Goal: Information Seeking & Learning: Learn about a topic

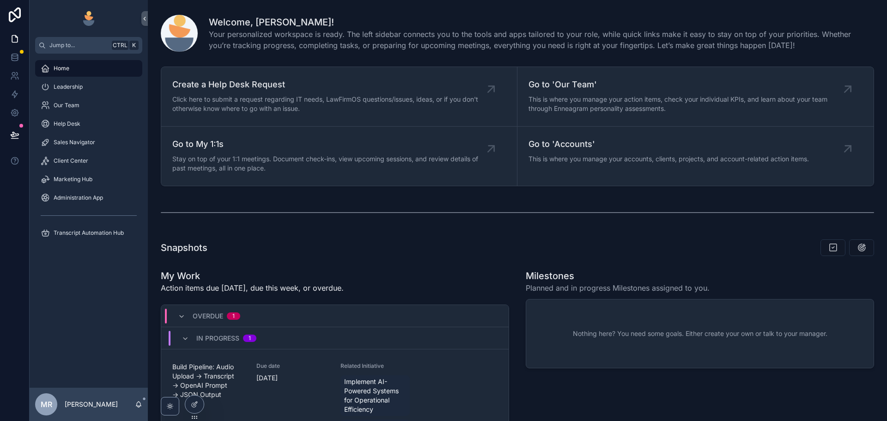
scroll to position [185, 0]
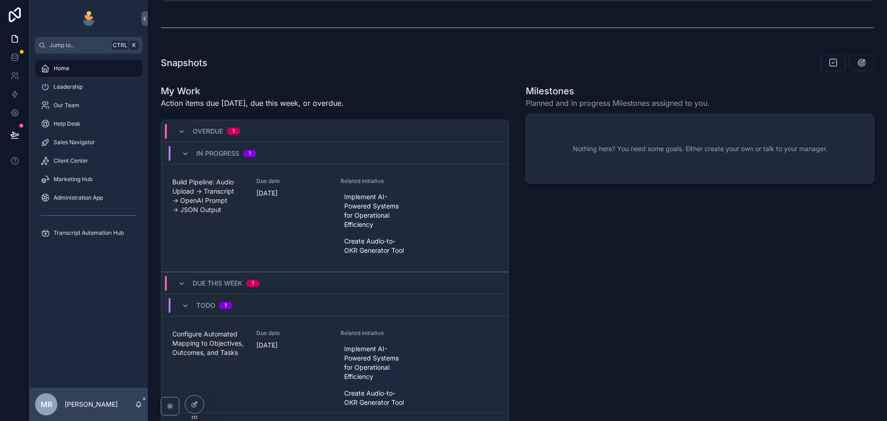
click at [77, 100] on div "Our Team" at bounding box center [89, 105] width 96 height 15
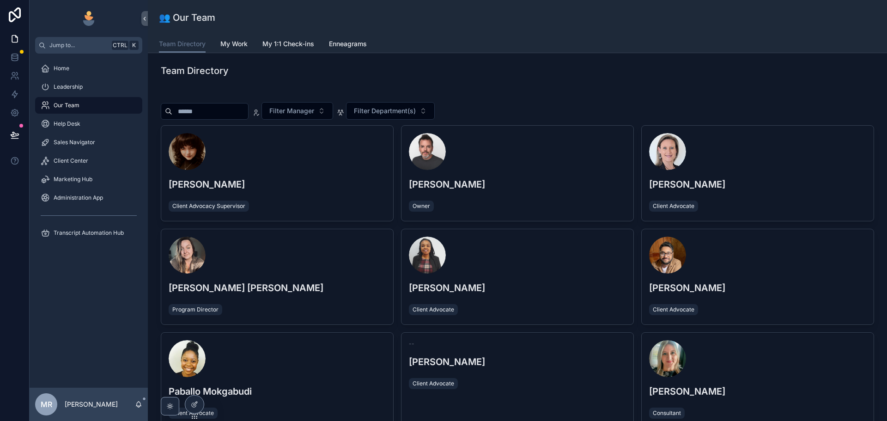
click at [312, 273] on div "scrollable content" at bounding box center [277, 255] width 217 height 37
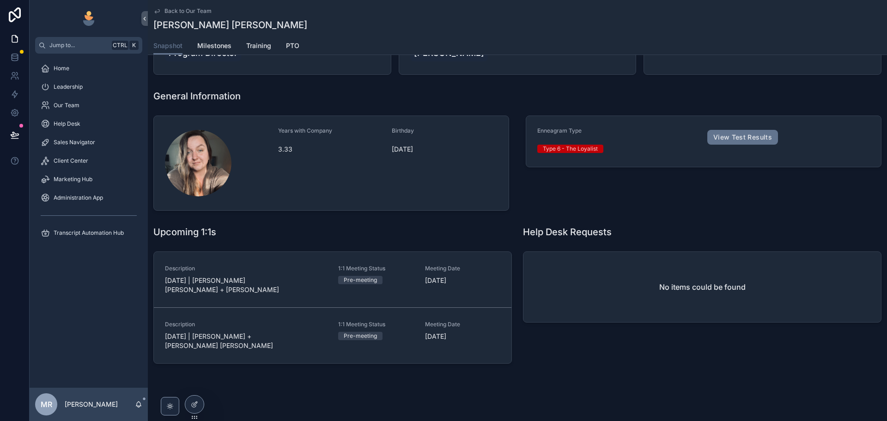
scroll to position [55, 0]
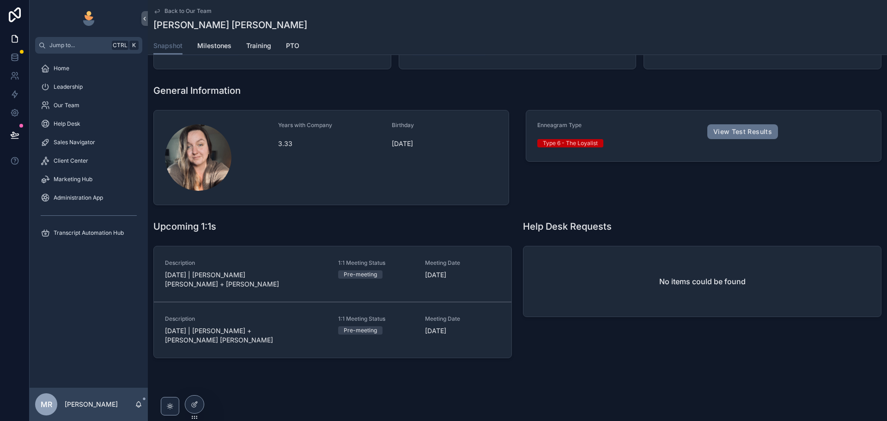
click at [73, 108] on span "Our Team" at bounding box center [67, 105] width 26 height 7
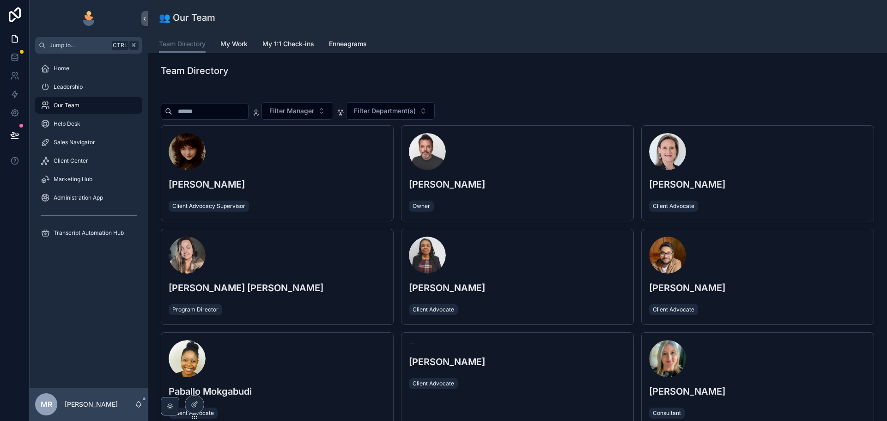
click at [239, 48] on span "My Work" at bounding box center [233, 43] width 27 height 9
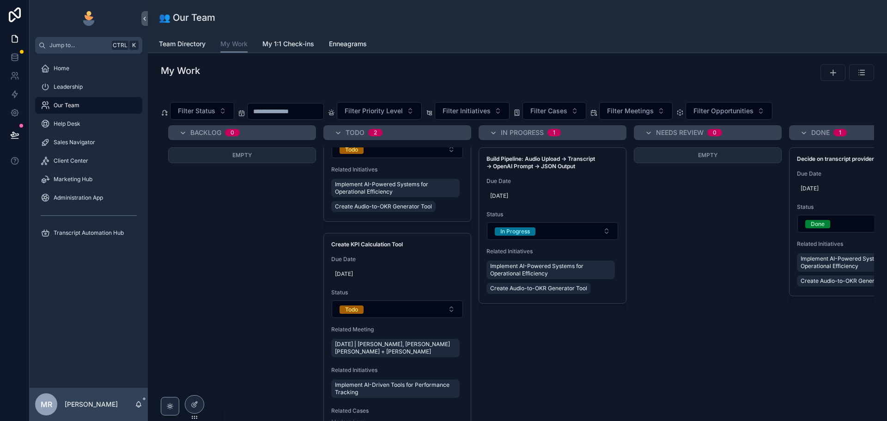
click at [88, 106] on div "Our Team" at bounding box center [89, 105] width 96 height 15
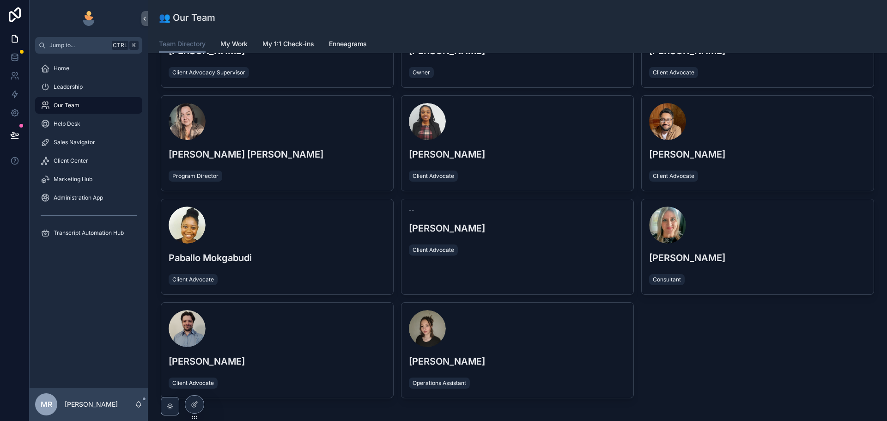
scroll to position [127, 0]
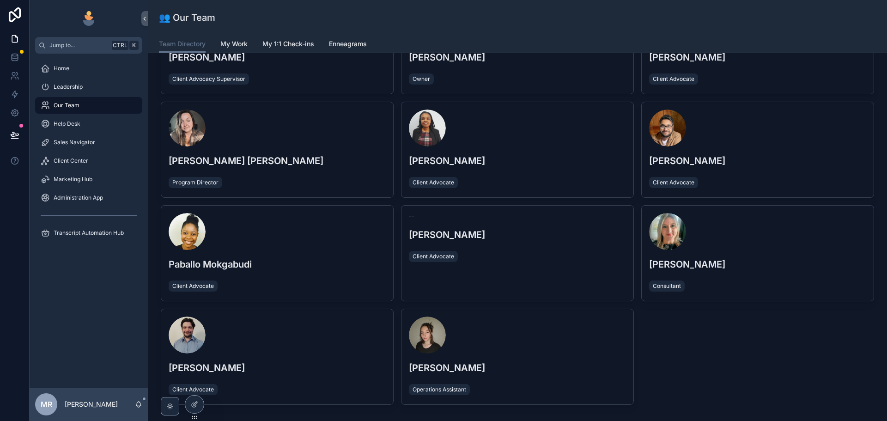
click at [735, 272] on div "Ronell Cross Consultant" at bounding box center [758, 253] width 232 height 95
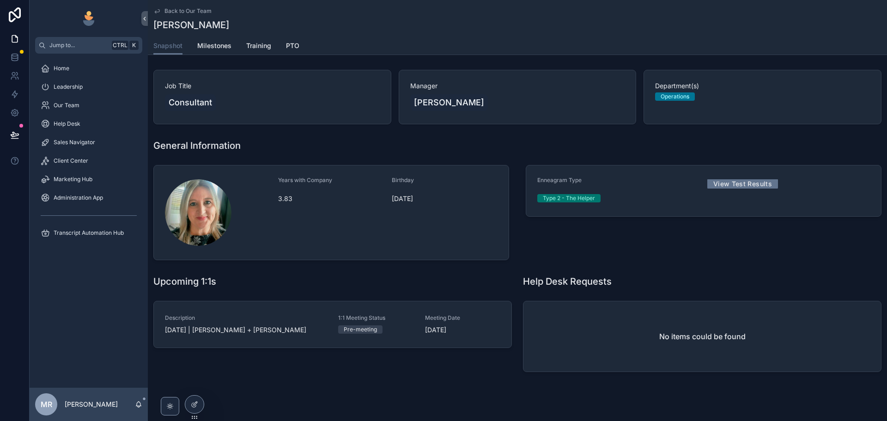
click at [157, 9] on icon "scrollable content" at bounding box center [156, 10] width 7 height 7
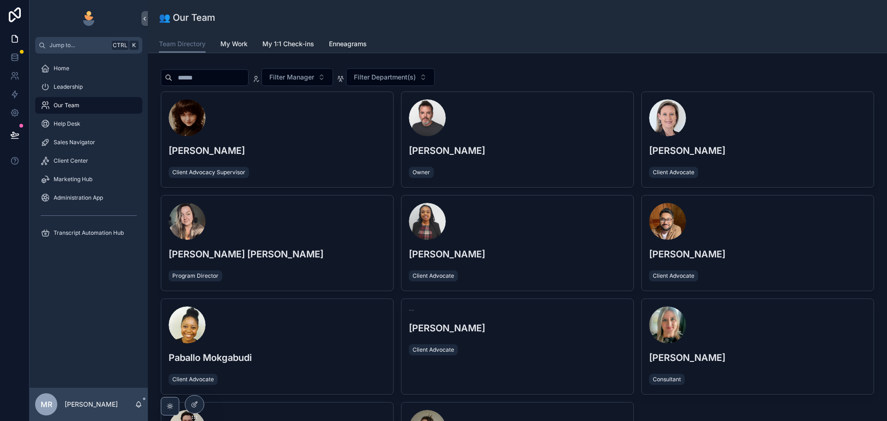
scroll to position [154, 0]
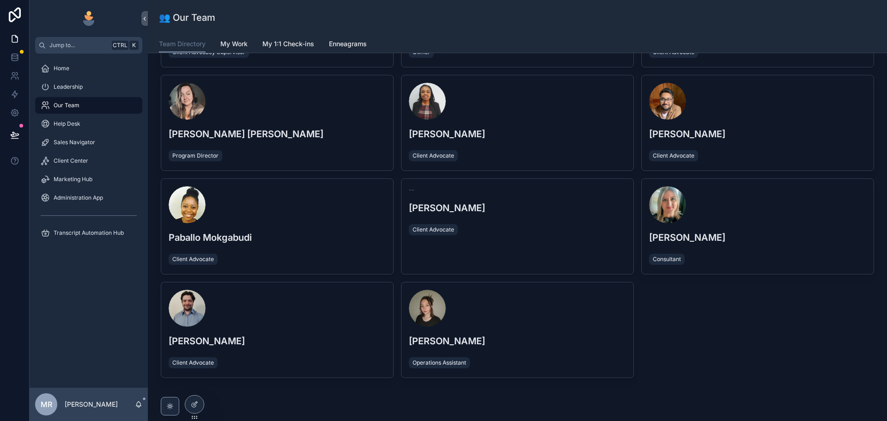
click at [89, 18] on img "scrollable content" at bounding box center [88, 18] width 15 height 15
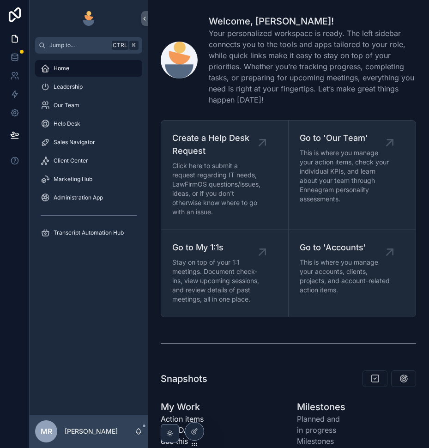
click at [73, 114] on div "Our Team" at bounding box center [89, 105] width 118 height 18
click at [79, 103] on div "Our Team" at bounding box center [89, 105] width 96 height 15
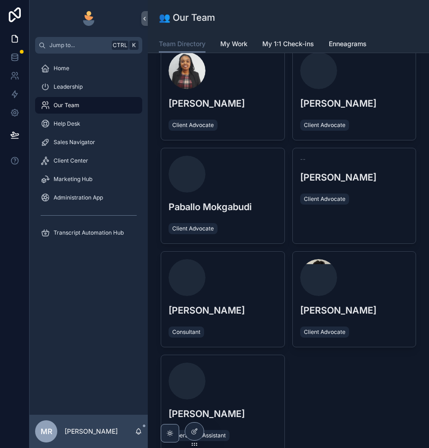
scroll to position [389, 0]
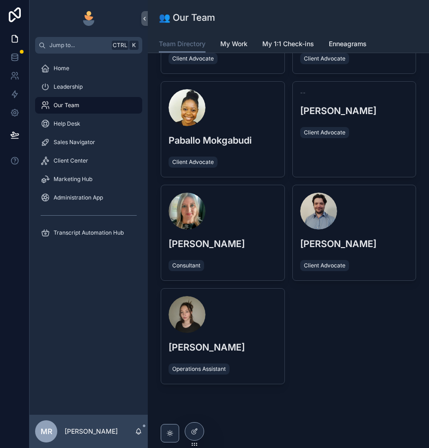
click at [367, 241] on div "[PERSON_NAME] Client Advocate" at bounding box center [354, 232] width 123 height 95
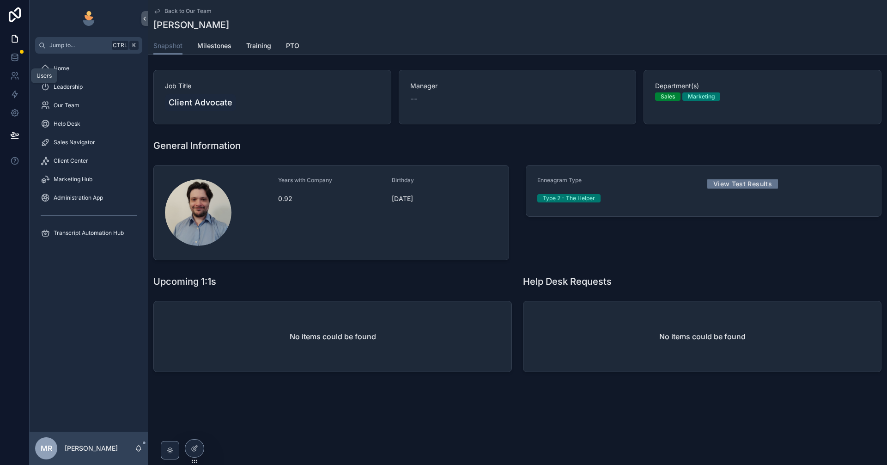
click at [16, 79] on icon at bounding box center [13, 78] width 5 height 2
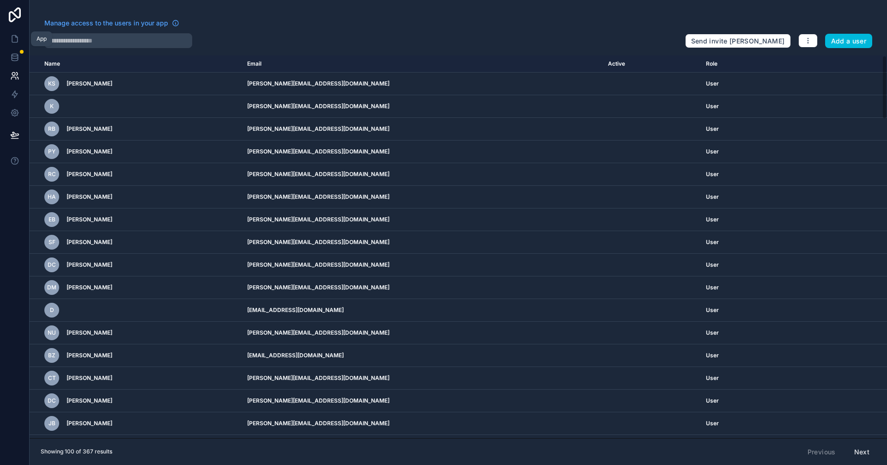
click at [13, 43] on icon at bounding box center [14, 38] width 9 height 9
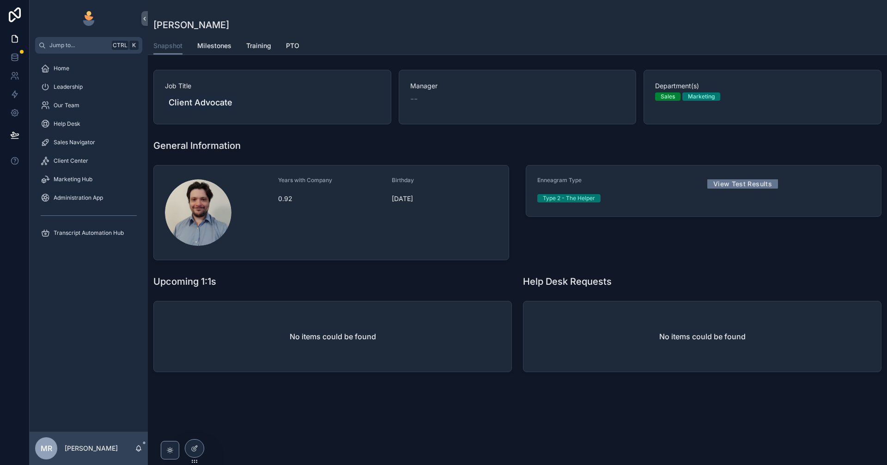
click at [85, 106] on div "Our Team" at bounding box center [89, 105] width 96 height 15
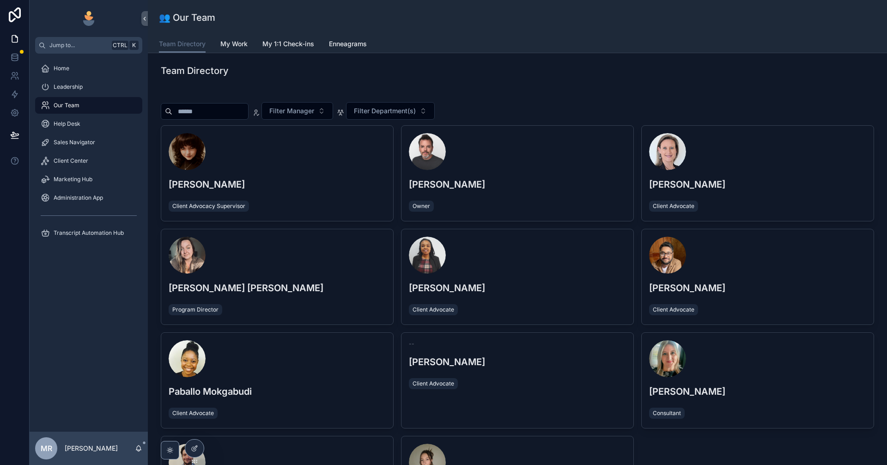
click at [357, 48] on span "Enneagrams" at bounding box center [348, 43] width 38 height 9
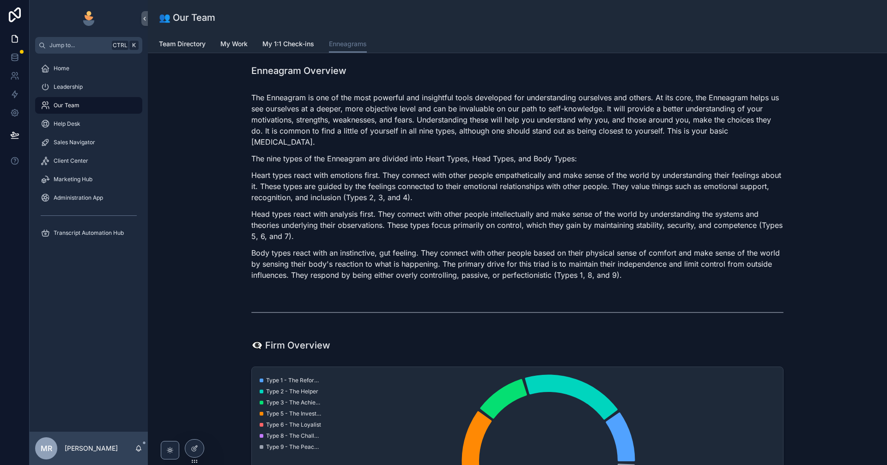
click at [198, 39] on span "Team Directory" at bounding box center [182, 43] width 47 height 9
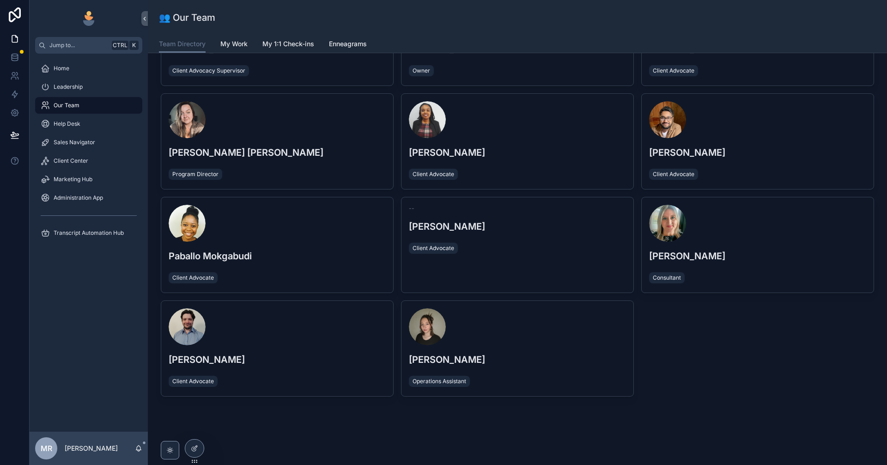
scroll to position [145, 0]
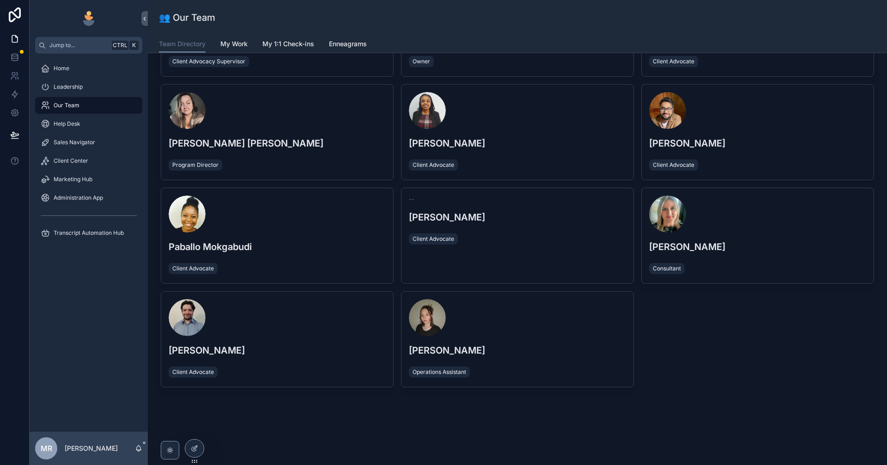
click at [73, 178] on span "Marketing Hub" at bounding box center [73, 179] width 39 height 7
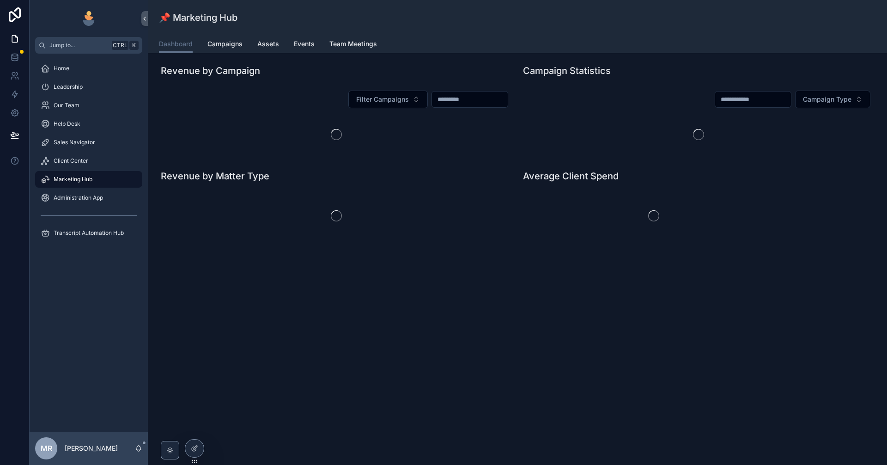
click at [74, 163] on span "Client Center" at bounding box center [71, 160] width 35 height 7
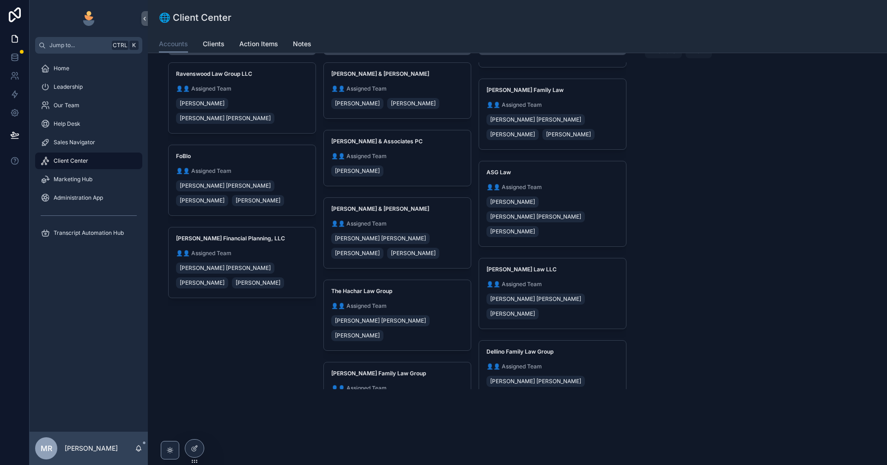
scroll to position [91, 0]
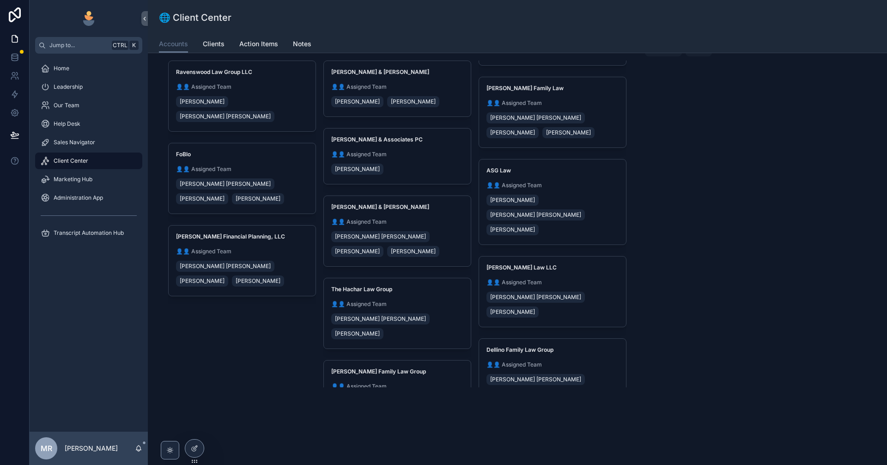
click at [87, 108] on div "Our Team" at bounding box center [89, 105] width 96 height 15
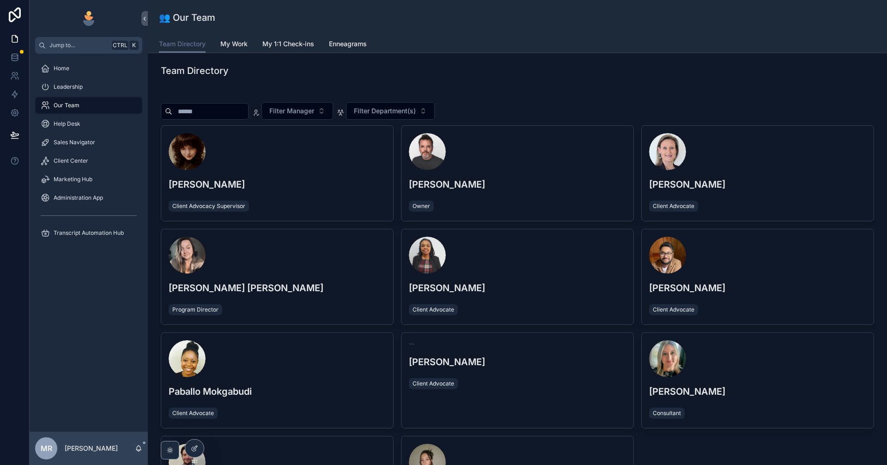
click at [314, 109] on span "Filter Manager" at bounding box center [291, 110] width 45 height 9
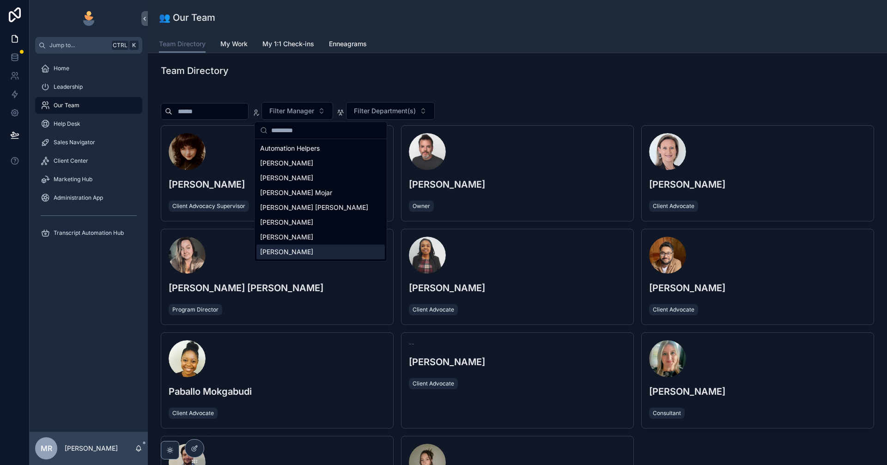
click at [429, 87] on div "Team Directory Filter Manager Filter Department(s) [PERSON_NAME] Client Advocac…" at bounding box center [517, 323] width 739 height 541
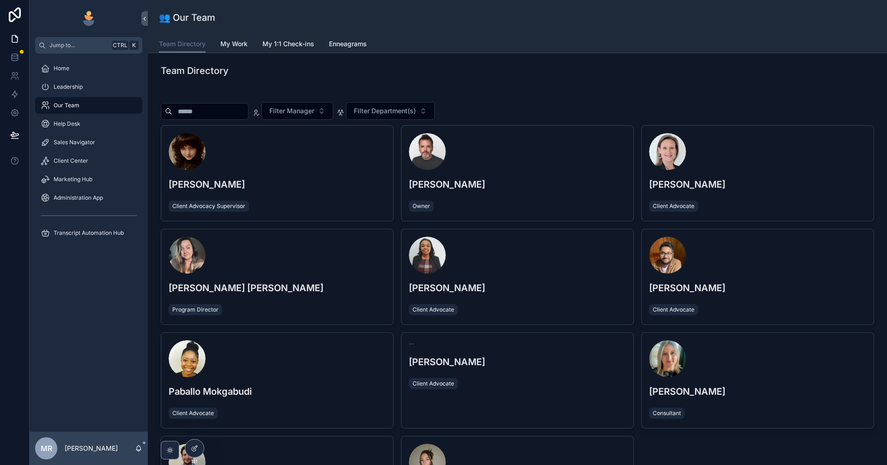
click at [429, 99] on div "Filter Manager Filter Department(s) [PERSON_NAME] Client Advocacy Supervisor [P…" at bounding box center [517, 312] width 713 height 440
click at [193, 447] on icon at bounding box center [194, 449] width 4 height 4
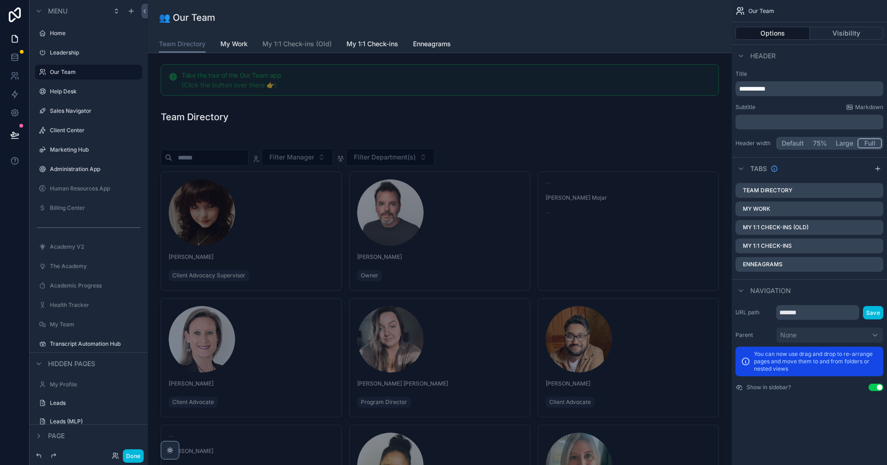
click at [429, 242] on div "scrollable content" at bounding box center [439, 404] width 569 height 540
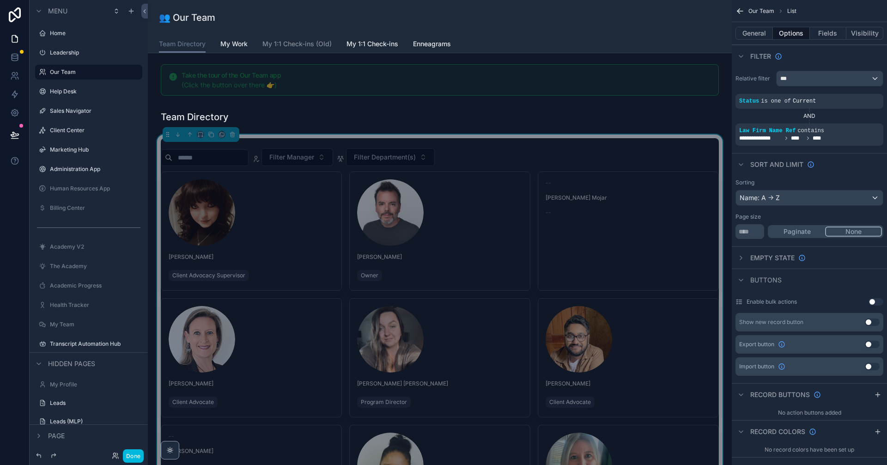
click at [429, 246] on div "[PERSON_NAME] Owner" at bounding box center [440, 231] width 180 height 118
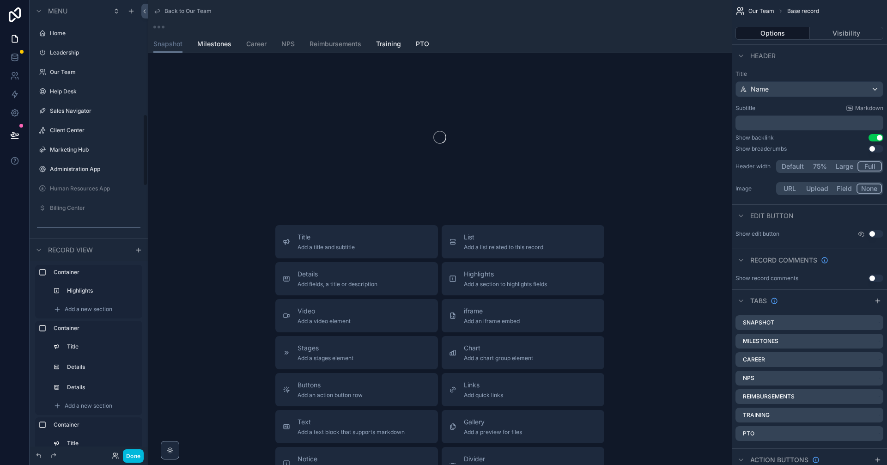
scroll to position [721, 0]
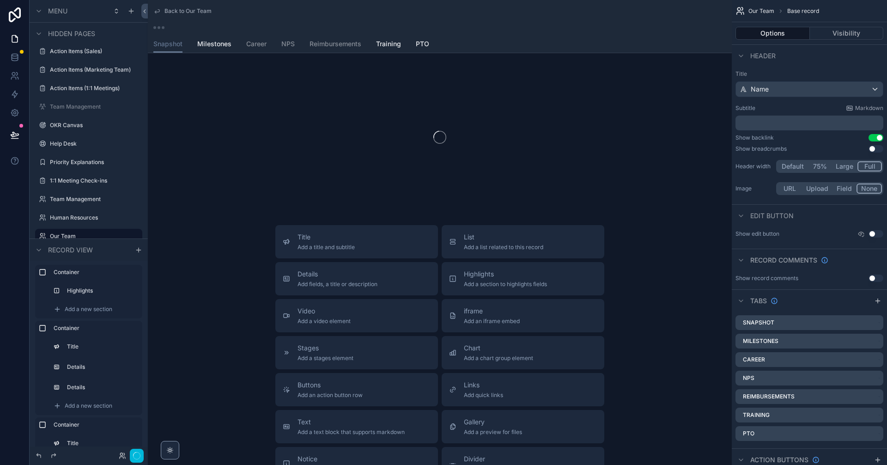
click at [286, 37] on link "NPS" at bounding box center [287, 45] width 13 height 18
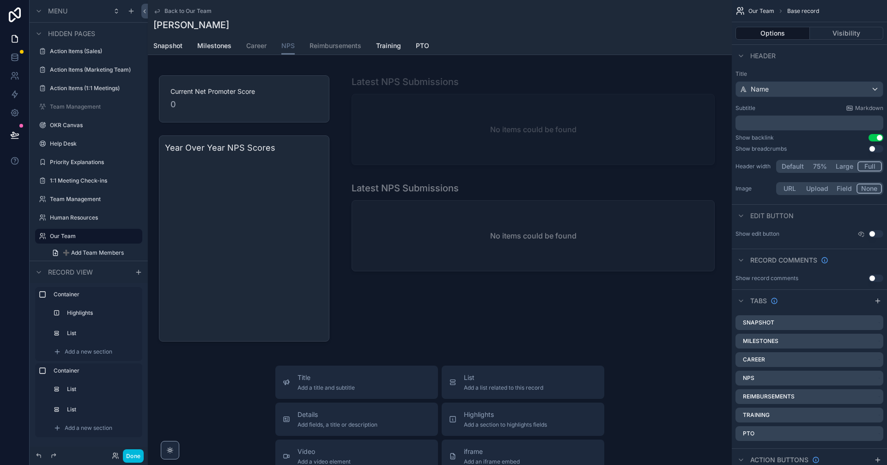
click at [429, 134] on div "scrollable content" at bounding box center [532, 208] width 385 height 285
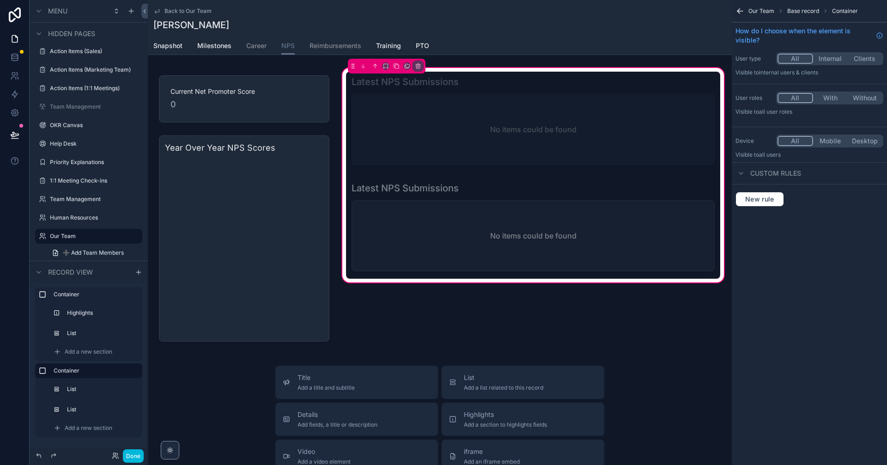
click at [429, 138] on div "scrollable content" at bounding box center [533, 122] width 374 height 101
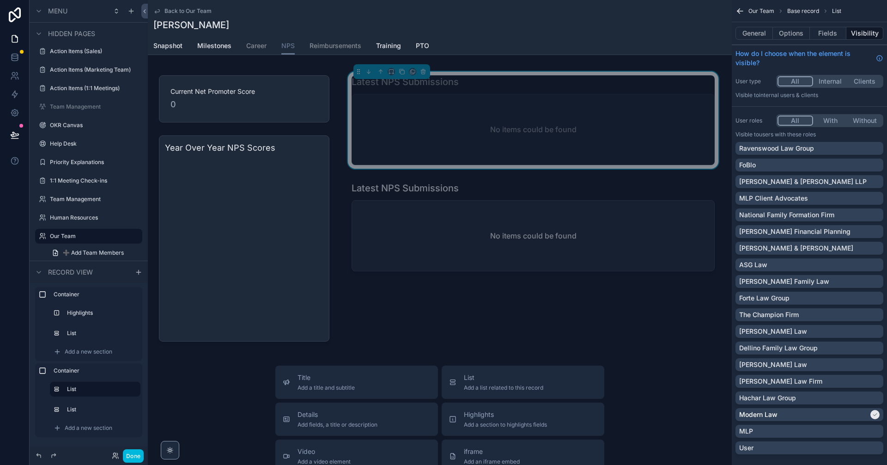
click at [429, 33] on button "Fields" at bounding box center [828, 33] width 37 height 13
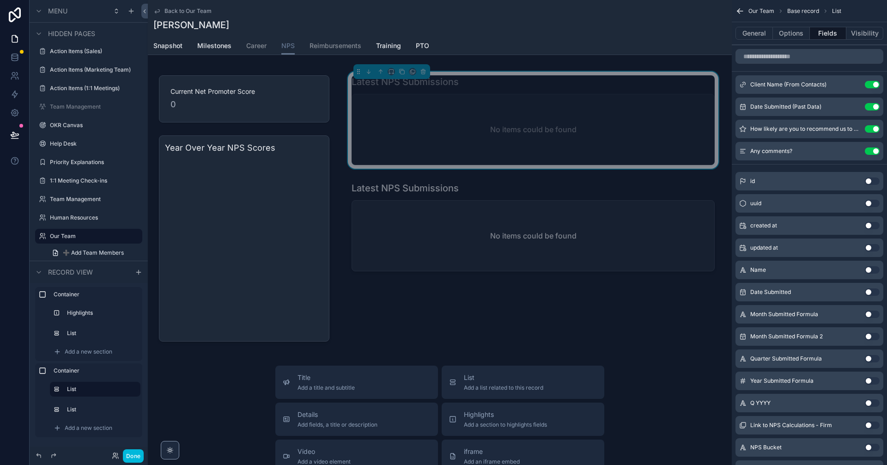
click at [429, 241] on div "scrollable content" at bounding box center [533, 228] width 374 height 101
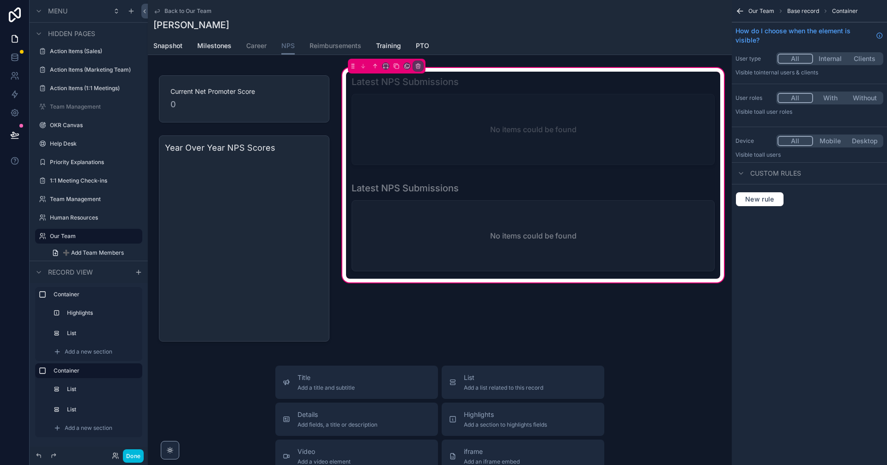
click at [429, 241] on div "scrollable content" at bounding box center [533, 228] width 374 height 101
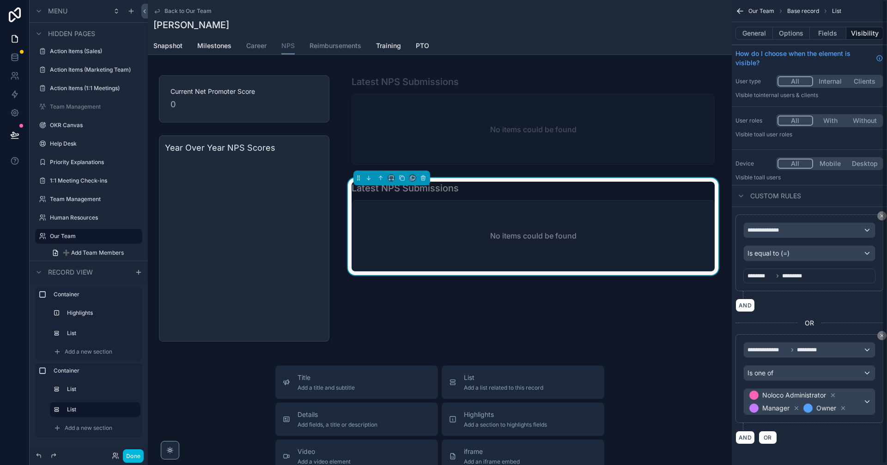
click at [429, 233] on div "No items could be found" at bounding box center [533, 236] width 362 height 70
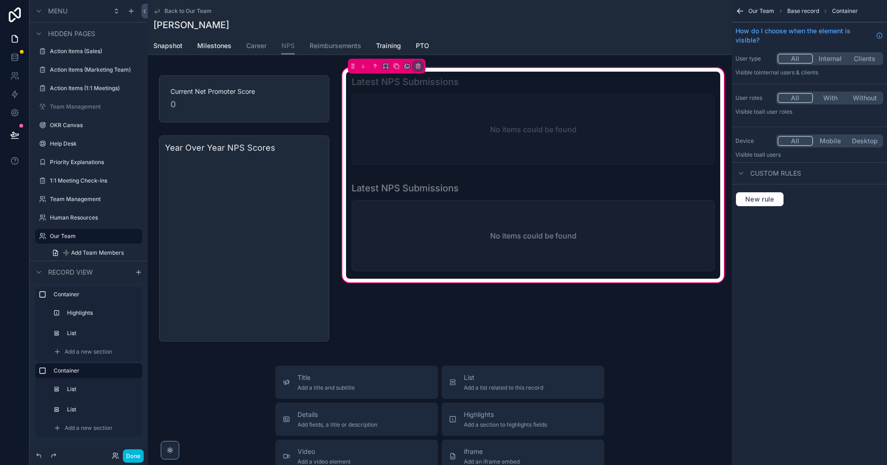
click at [429, 243] on div "scrollable content" at bounding box center [533, 228] width 374 height 101
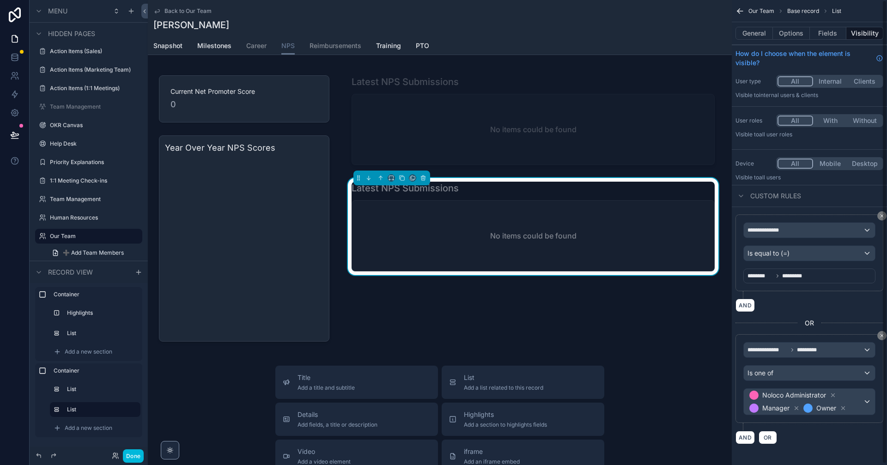
click at [429, 35] on button "Fields" at bounding box center [828, 33] width 37 height 13
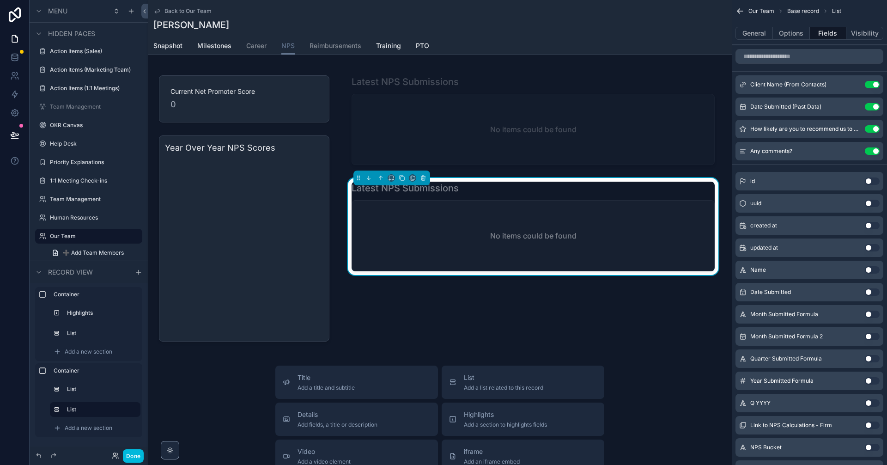
click at [429, 139] on div "scrollable content" at bounding box center [533, 122] width 374 height 101
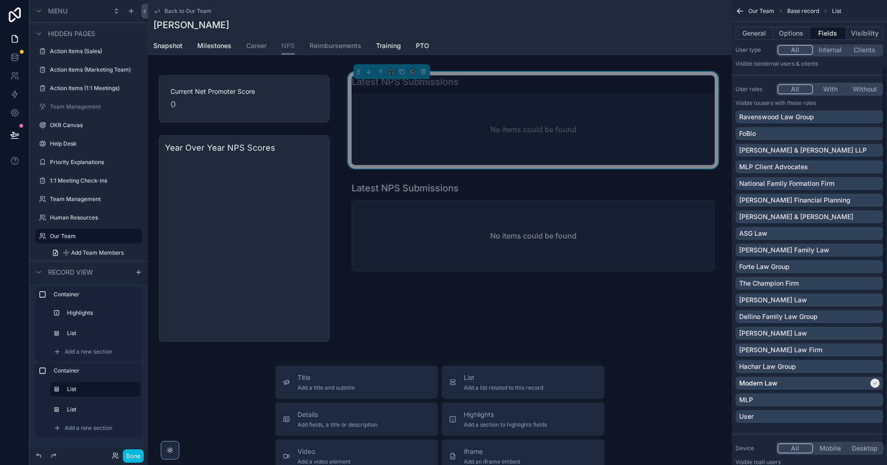
scroll to position [31, 0]
click at [429, 122] on div "No items could be found" at bounding box center [533, 129] width 362 height 70
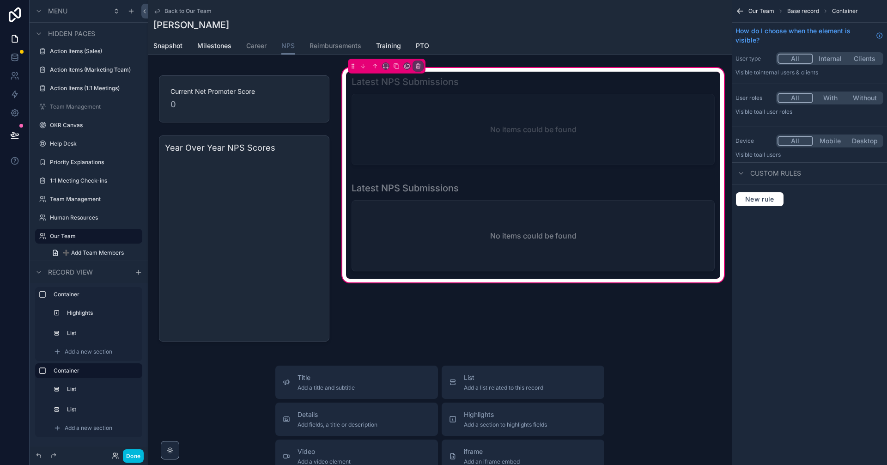
scroll to position [0, 0]
click at [429, 137] on div "scrollable content" at bounding box center [533, 122] width 374 height 101
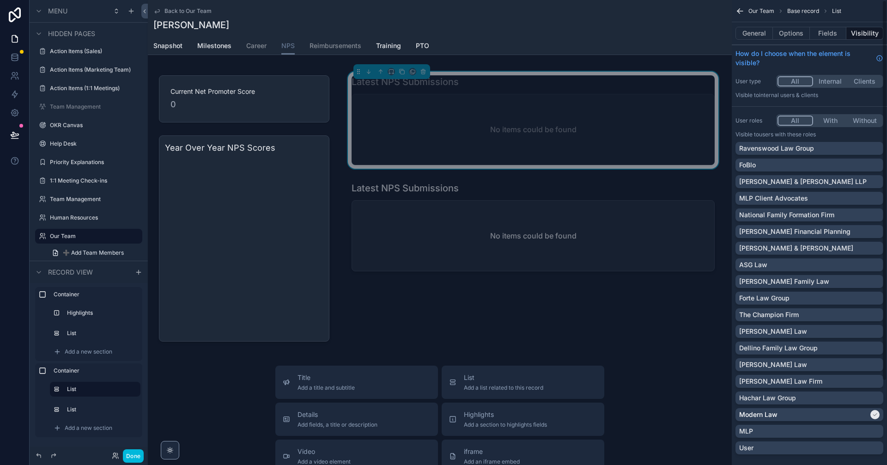
click at [429, 32] on button "Fields" at bounding box center [828, 33] width 37 height 13
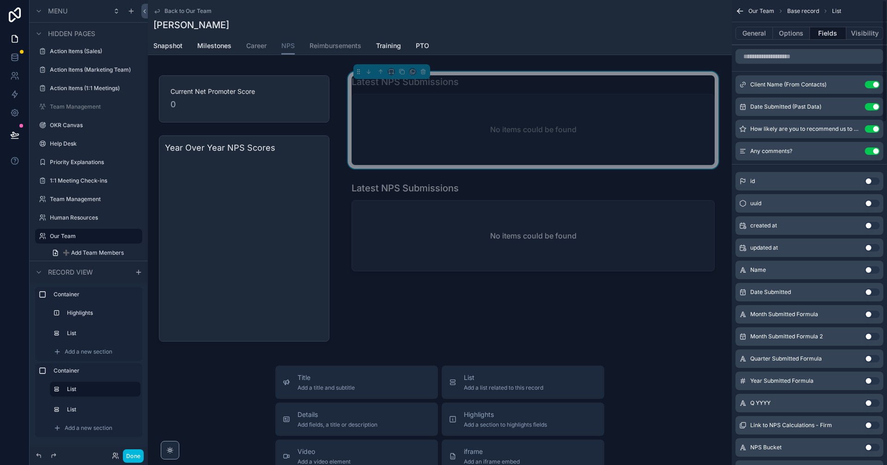
click at [429, 32] on button "Options" at bounding box center [791, 33] width 37 height 13
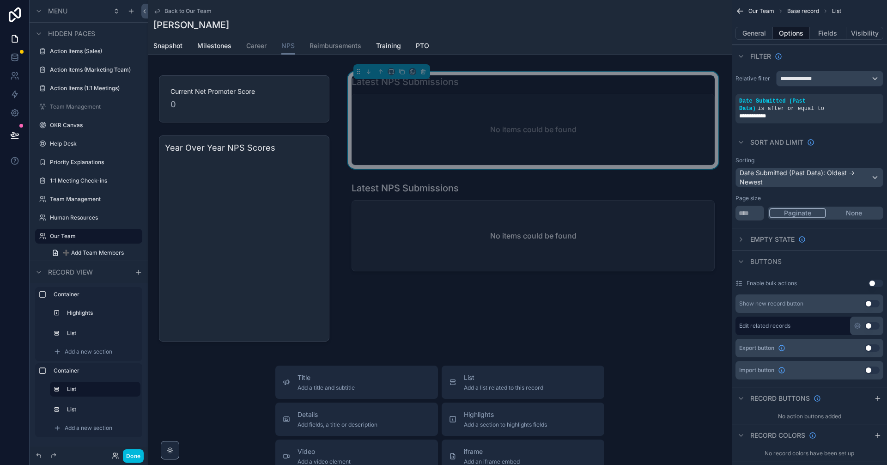
click at [429, 36] on button "General" at bounding box center [753, 33] width 37 height 13
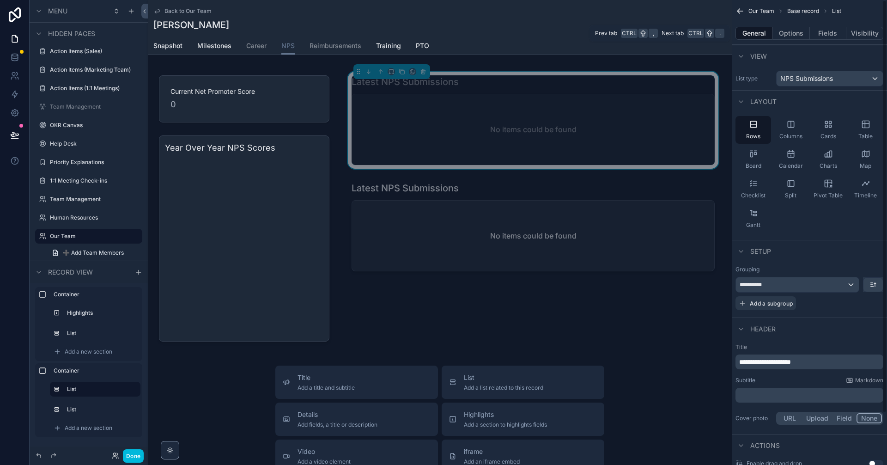
click at [429, 34] on button "Options" at bounding box center [791, 33] width 37 height 13
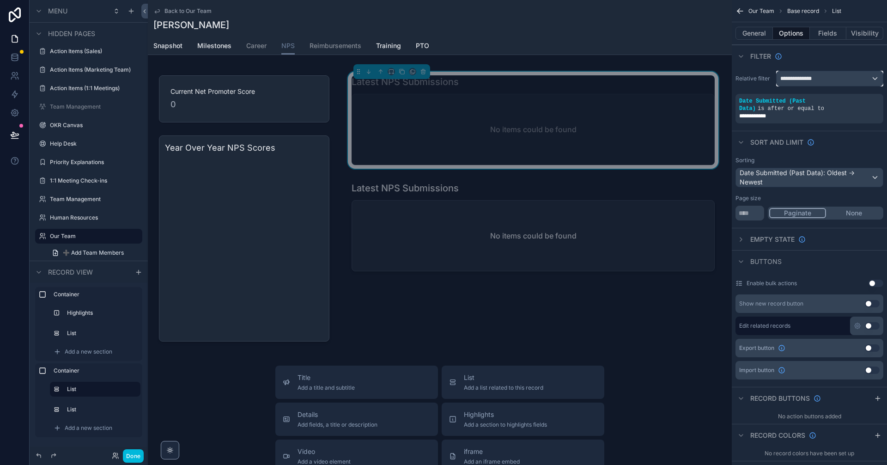
click at [429, 76] on div "**********" at bounding box center [830, 78] width 106 height 15
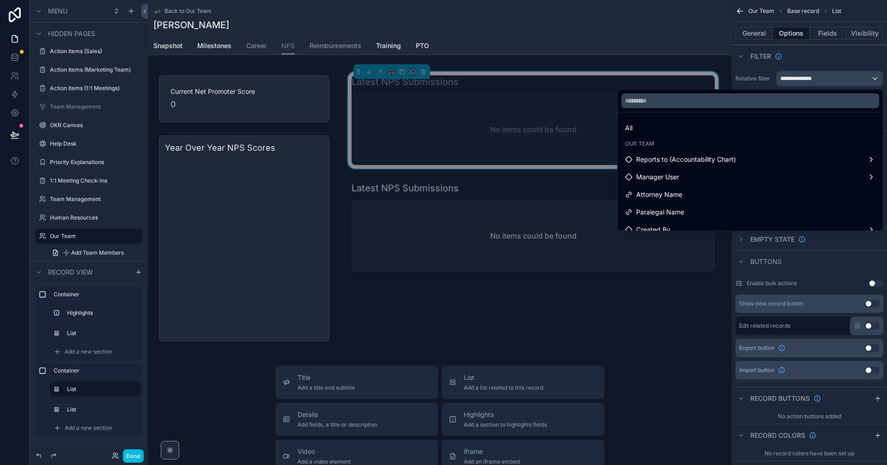
click at [429, 76] on div "scrollable content" at bounding box center [443, 232] width 887 height 465
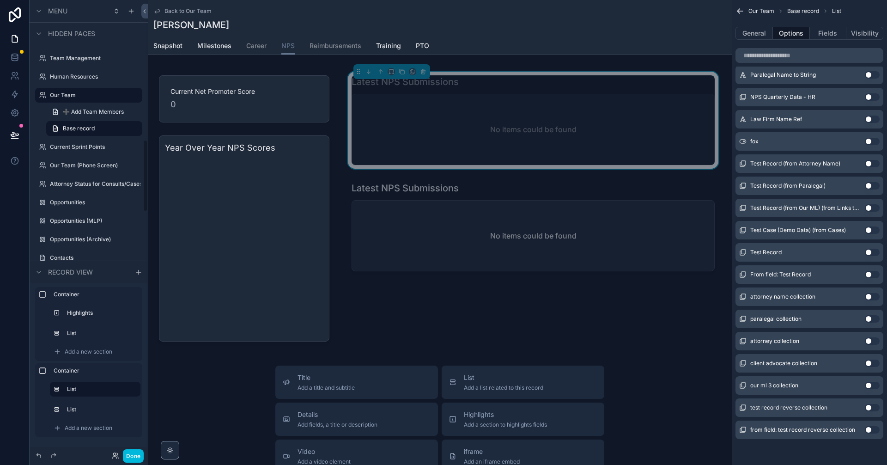
scroll to position [875, 0]
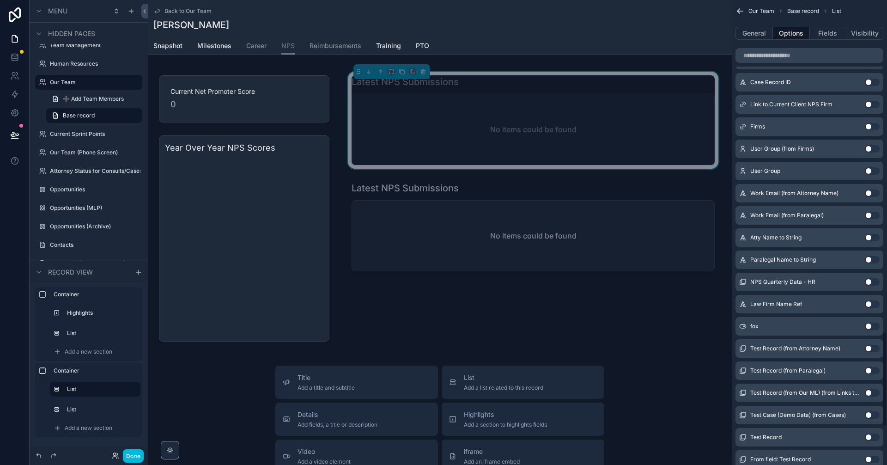
click at [429, 33] on button "Fields" at bounding box center [828, 33] width 37 height 13
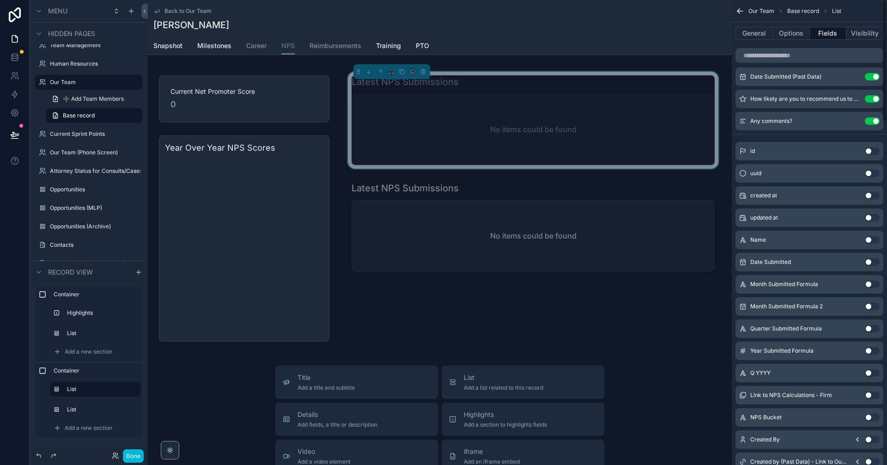
scroll to position [0, 0]
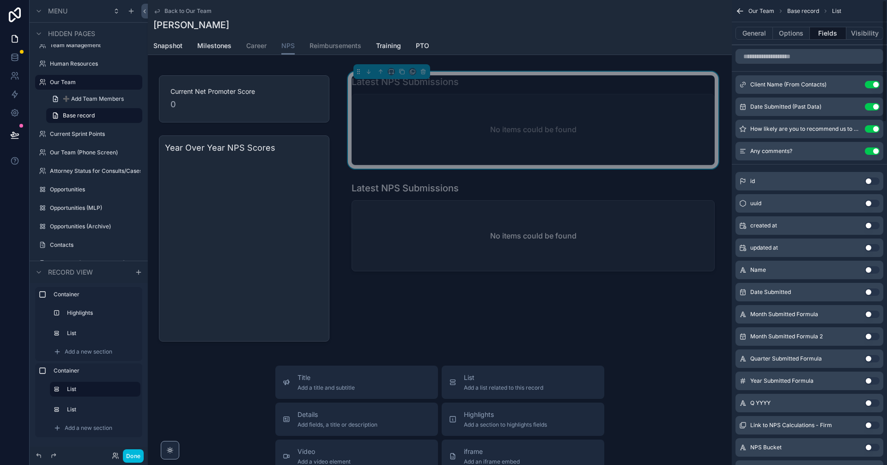
drag, startPoint x: 883, startPoint y: 316, endPoint x: 887, endPoint y: 32, distance: 283.2
click at [429, 32] on div "Our Team Base record List General Options Fields Visibility Client Name (From C…" at bounding box center [809, 232] width 155 height 465
click at [0, 0] on icon "scrollable content" at bounding box center [0, 0] width 0 height 0
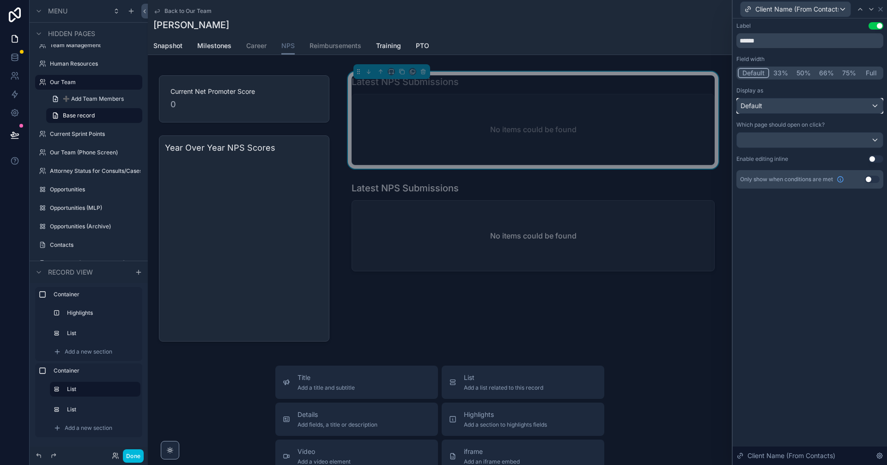
click at [429, 103] on div "Default" at bounding box center [810, 105] width 146 height 15
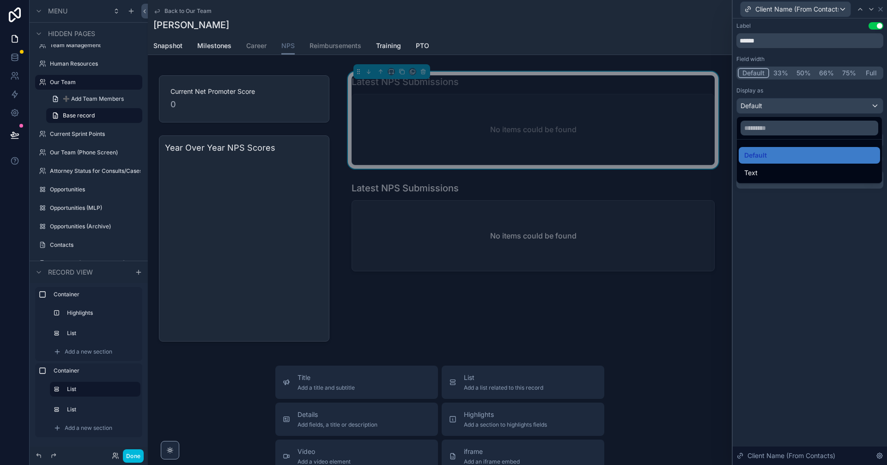
click at [429, 103] on div at bounding box center [810, 232] width 154 height 465
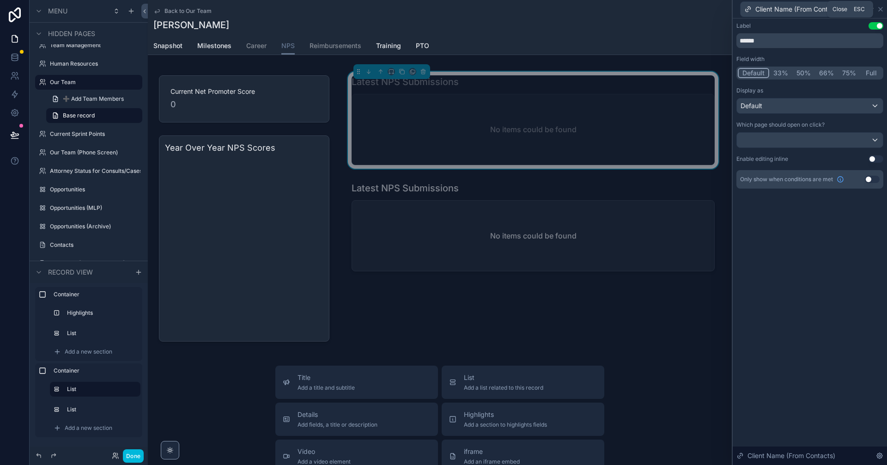
click at [429, 11] on icon at bounding box center [880, 9] width 7 height 7
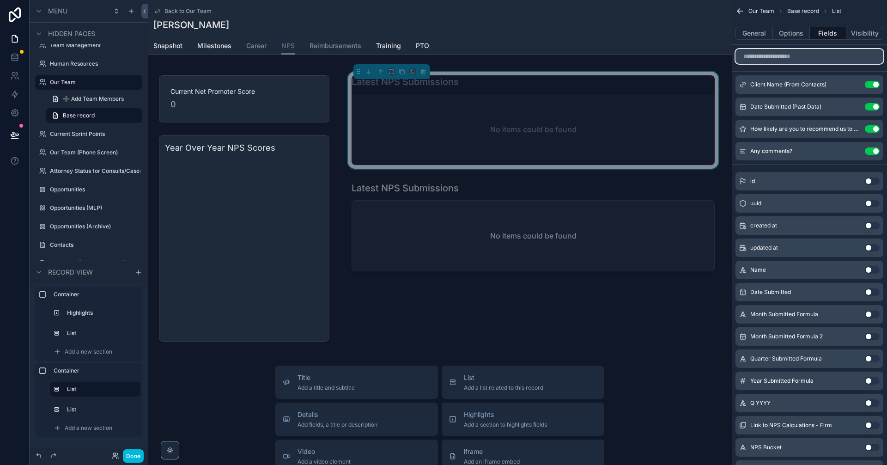
click at [429, 59] on input "scrollable content" at bounding box center [809, 56] width 148 height 15
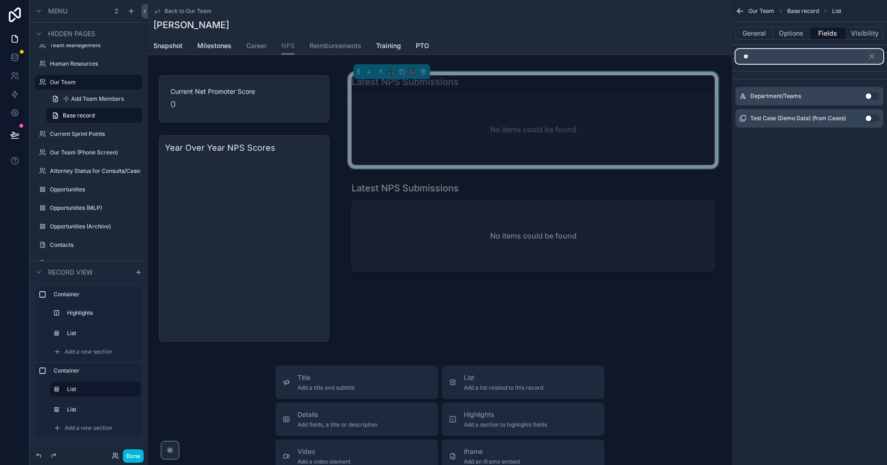
type input "**"
click at [429, 58] on icon "scrollable content" at bounding box center [872, 57] width 4 height 4
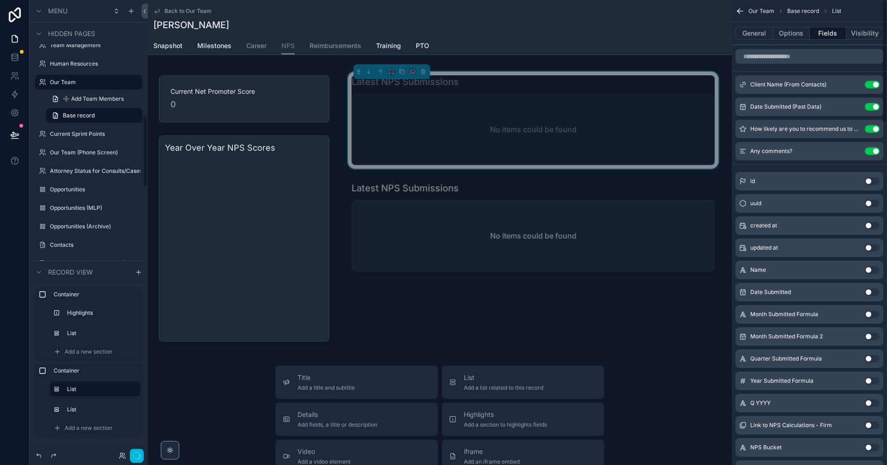
scroll to position [721, 0]
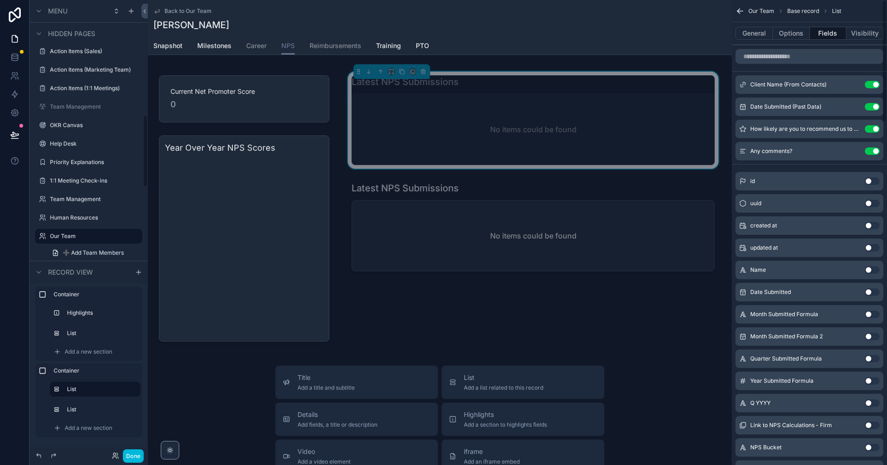
click at [429, 35] on button "General" at bounding box center [753, 33] width 37 height 13
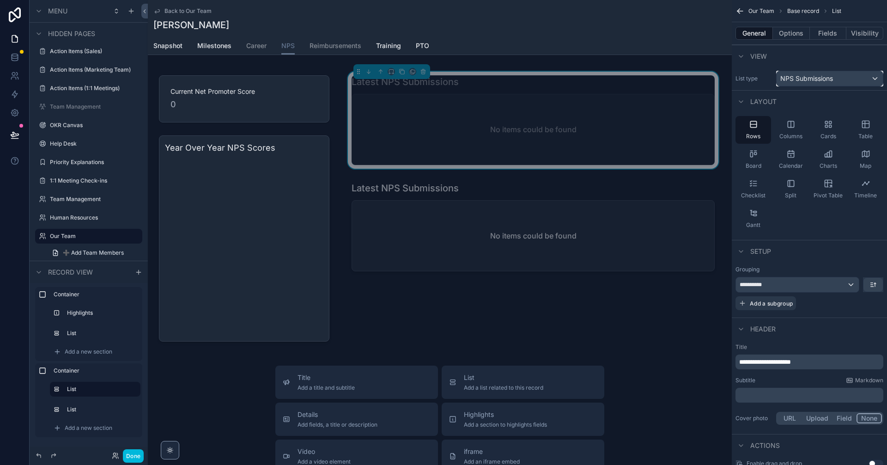
click at [429, 79] on span "NPS Submissions" at bounding box center [806, 78] width 53 height 9
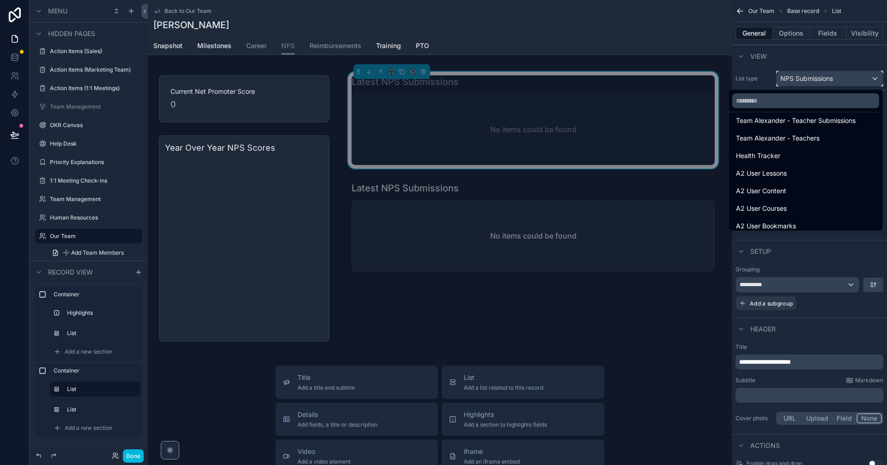
scroll to position [154, 0]
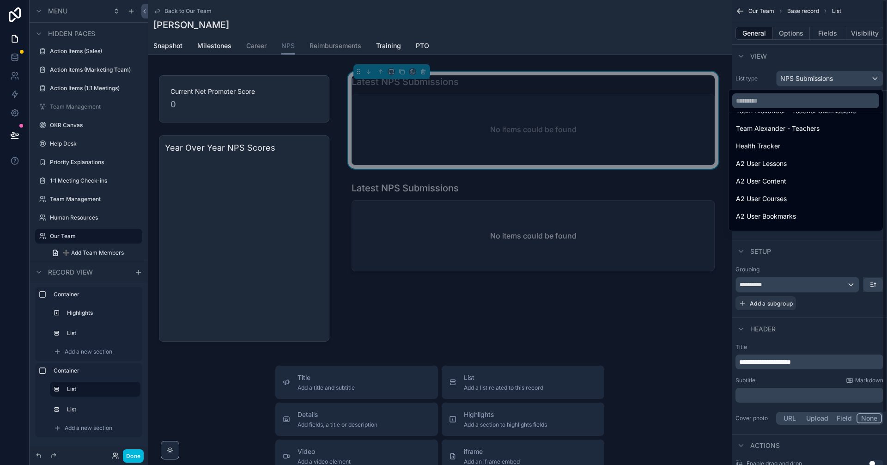
click at [429, 85] on div "scrollable content" at bounding box center [443, 232] width 887 height 465
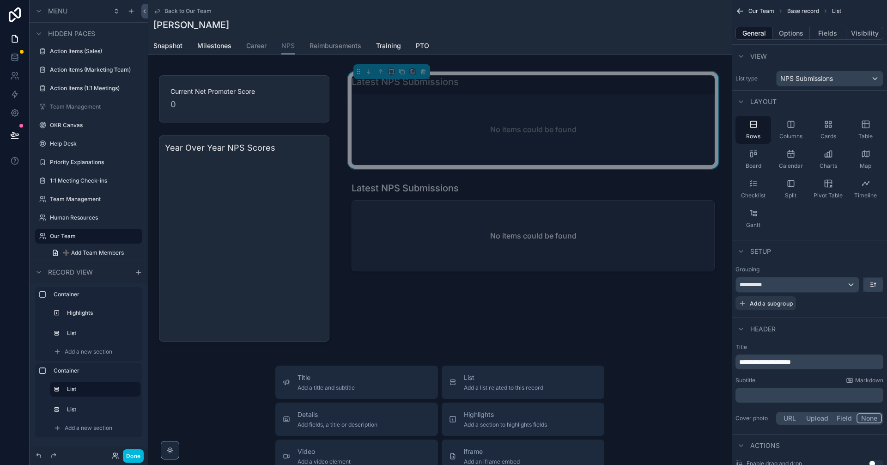
click at [429, 58] on div "View" at bounding box center [809, 56] width 155 height 22
click at [290, 44] on span "NPS" at bounding box center [287, 45] width 13 height 9
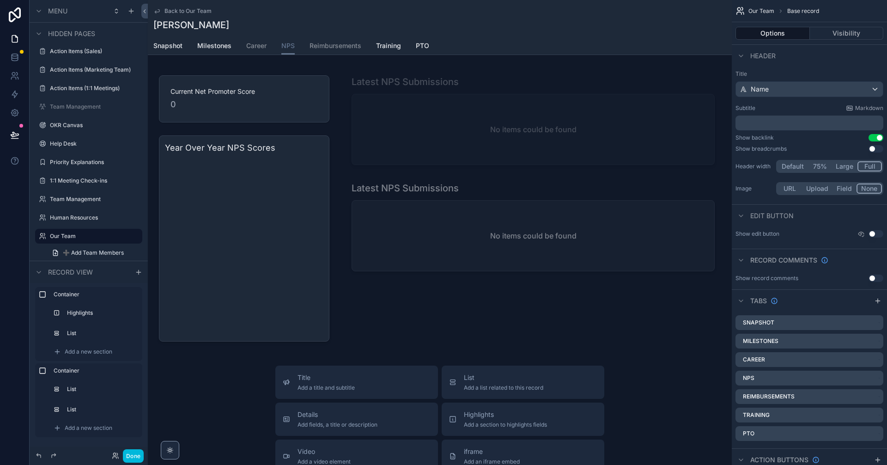
click at [255, 111] on div "scrollable content" at bounding box center [244, 208] width 193 height 285
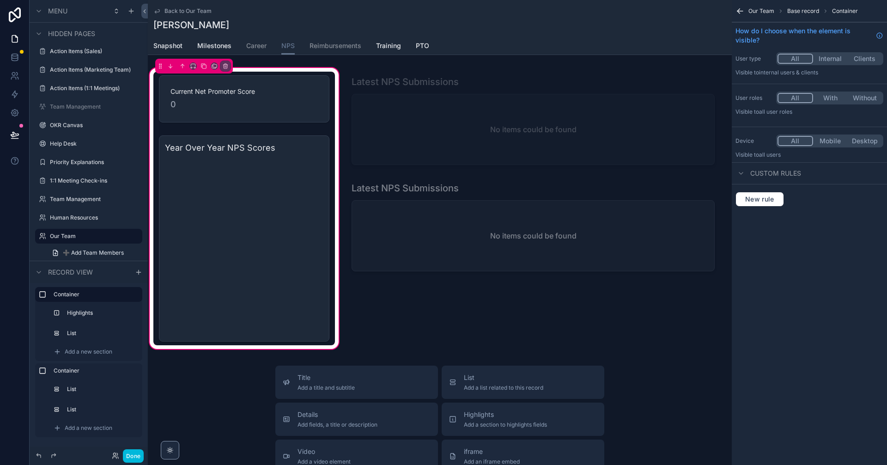
click at [276, 99] on div "scrollable content" at bounding box center [244, 99] width 182 height 55
click at [276, 99] on span "0" at bounding box center [243, 104] width 147 height 13
click at [236, 96] on div "scrollable content" at bounding box center [244, 99] width 182 height 55
click at [236, 96] on div "Current Net Promoter Score 0" at bounding box center [243, 99] width 147 height 24
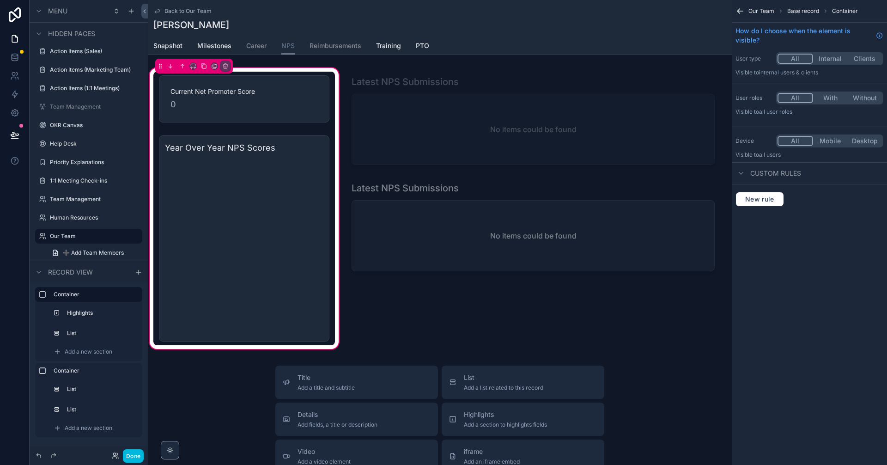
click at [236, 96] on div "Current Net Promoter Score 0" at bounding box center [243, 99] width 147 height 24
click at [274, 173] on div "scrollable content" at bounding box center [244, 238] width 182 height 213
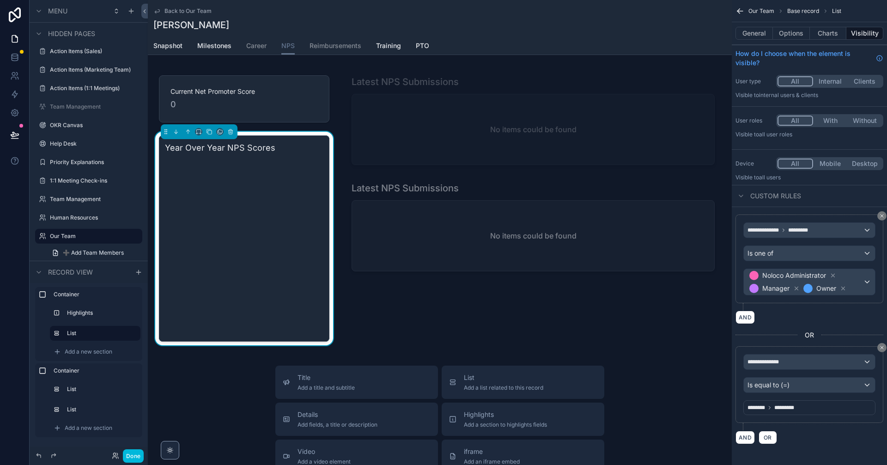
click at [266, 165] on icon "chart" at bounding box center [243, 246] width 157 height 177
click at [269, 107] on div "scrollable content" at bounding box center [244, 99] width 182 height 55
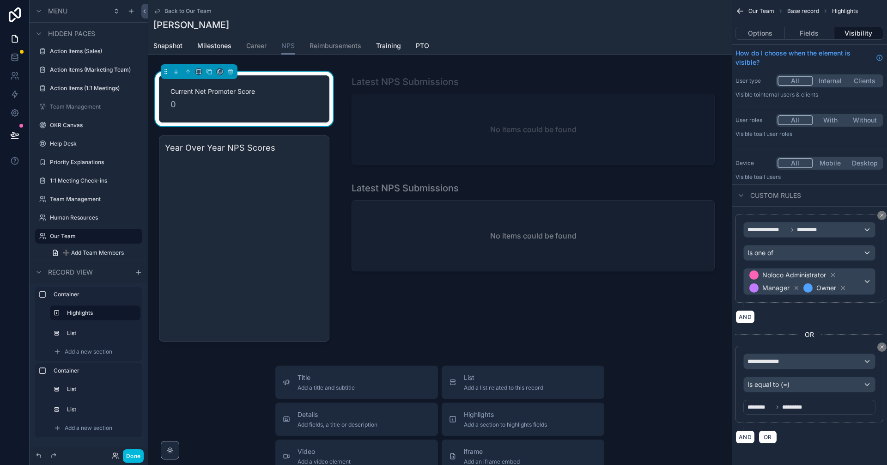
click at [300, 104] on span "0" at bounding box center [243, 104] width 147 height 13
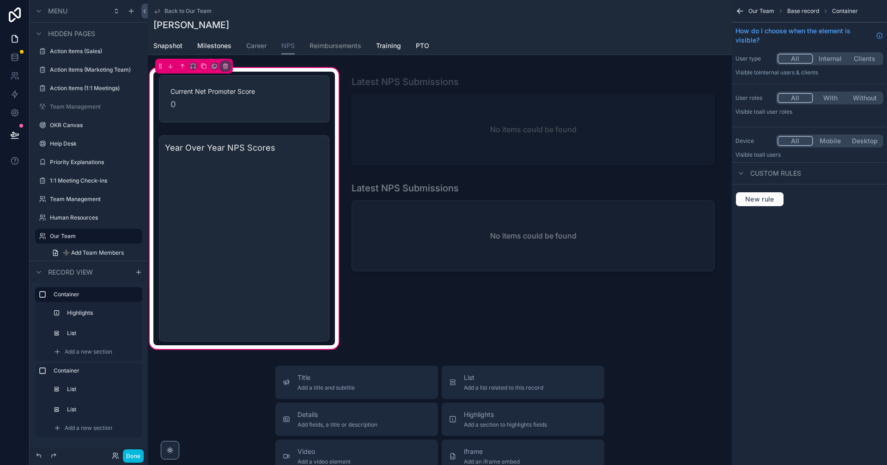
click at [280, 115] on div "scrollable content" at bounding box center [244, 99] width 182 height 55
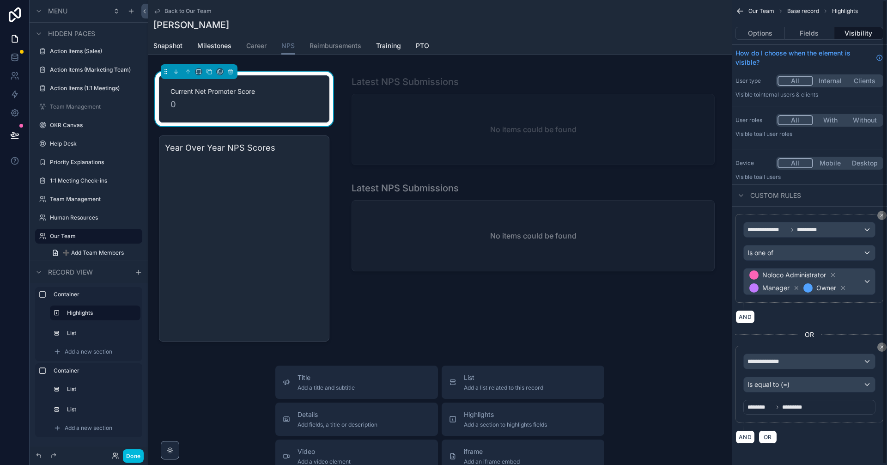
click at [429, 33] on button "Fields" at bounding box center [809, 33] width 49 height 13
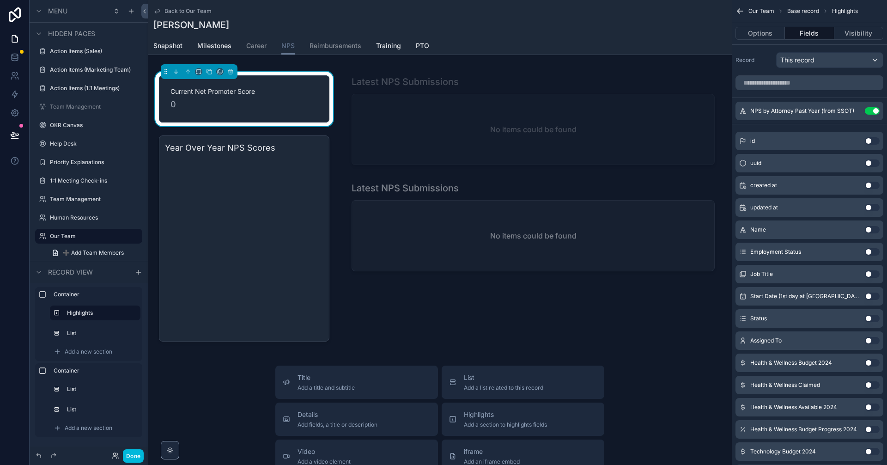
click at [429, 137] on div "scrollable content" at bounding box center [532, 208] width 385 height 285
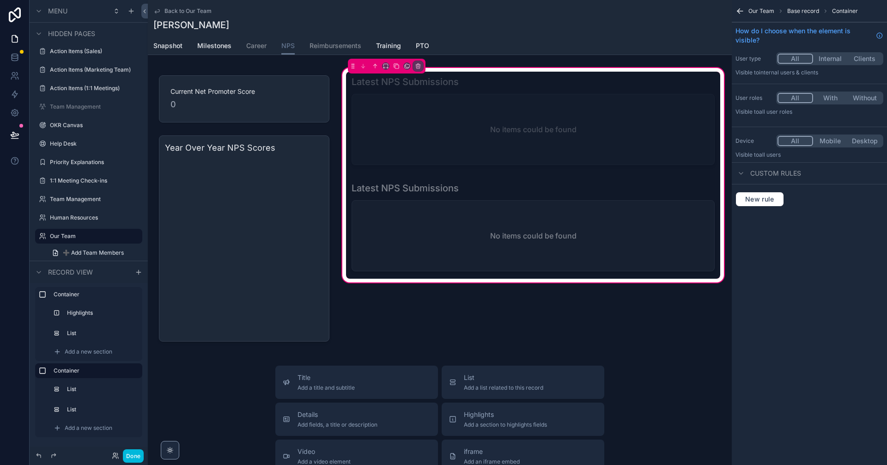
click at [429, 121] on div "scrollable content" at bounding box center [533, 122] width 374 height 101
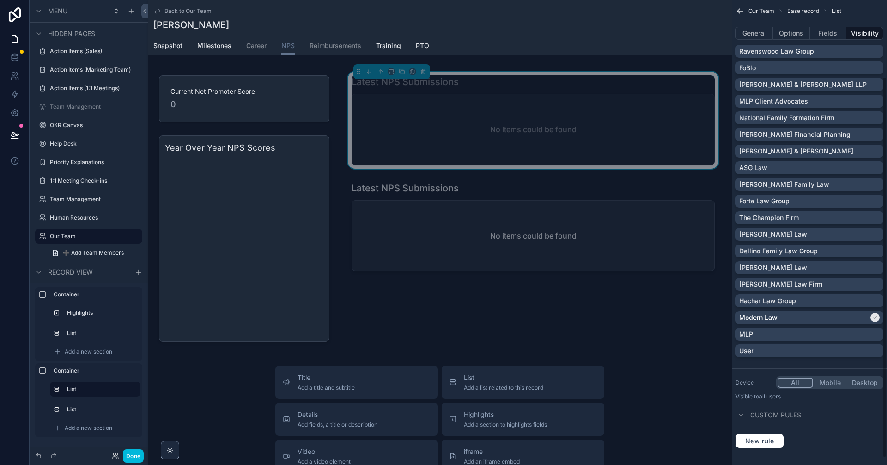
scroll to position [103, 0]
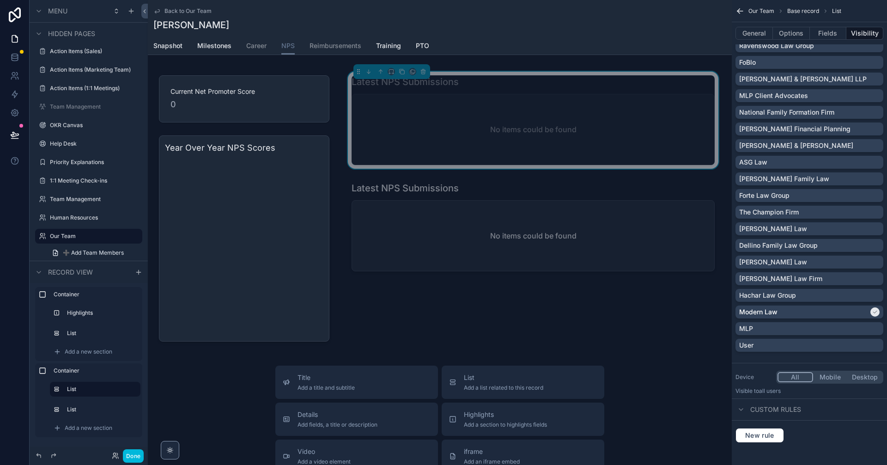
click at [429, 407] on icon "scrollable content" at bounding box center [740, 409] width 7 height 7
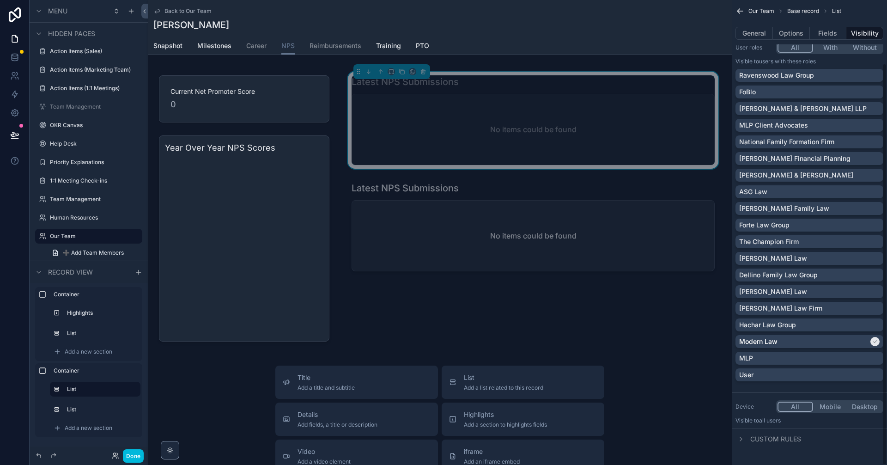
click at [429, 441] on icon "scrollable content" at bounding box center [740, 438] width 7 height 7
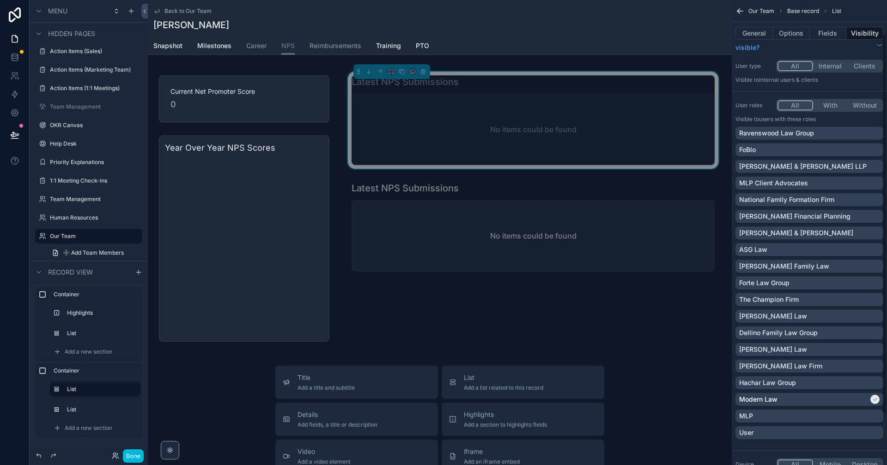
scroll to position [0, 0]
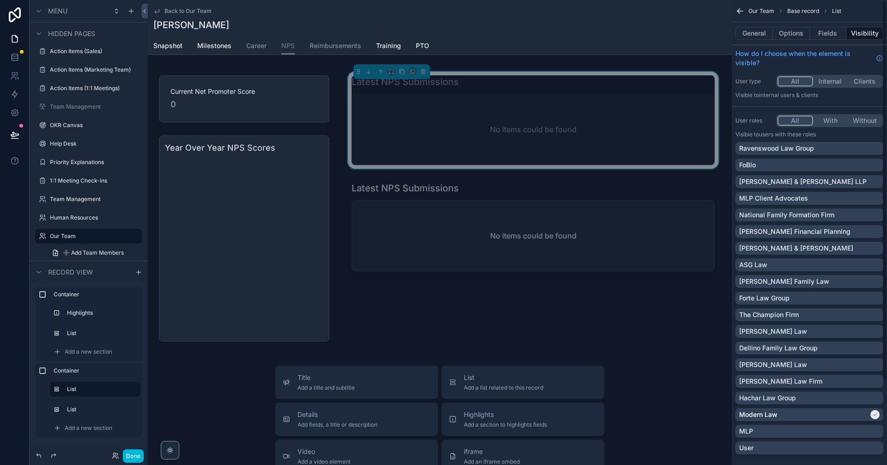
click at [429, 33] on button "Fields" at bounding box center [828, 33] width 37 height 13
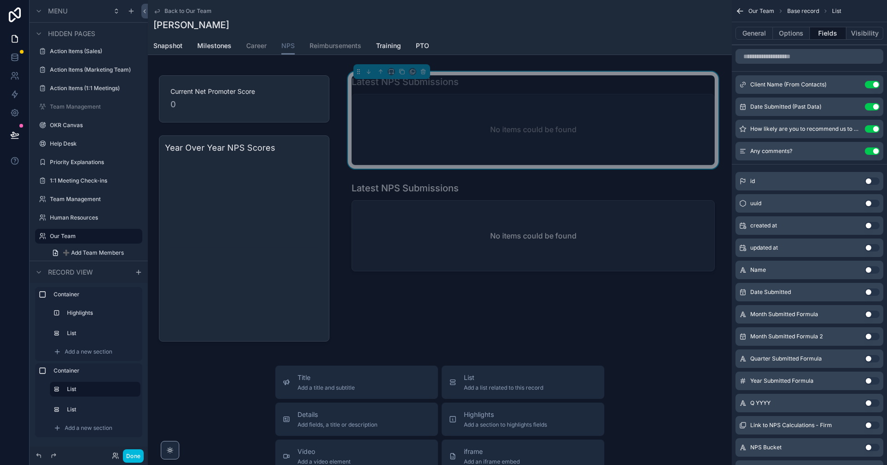
click at [0, 0] on icon "scrollable content" at bounding box center [0, 0] width 0 height 0
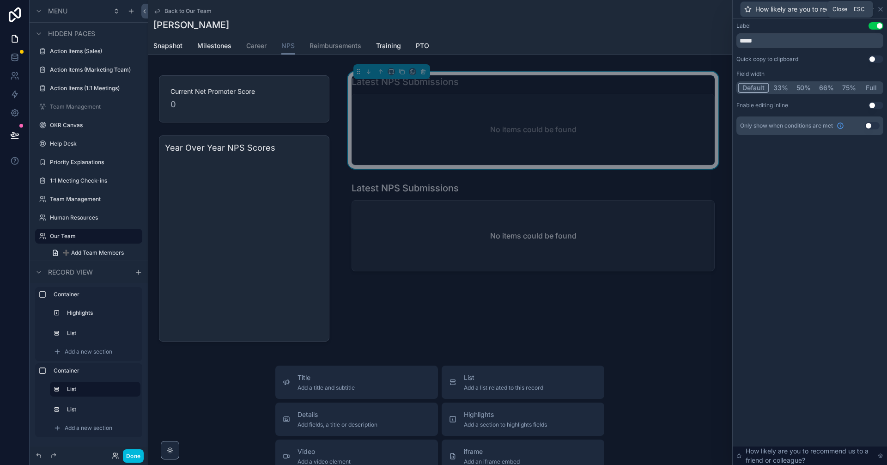
click at [429, 10] on icon at bounding box center [881, 9] width 4 height 4
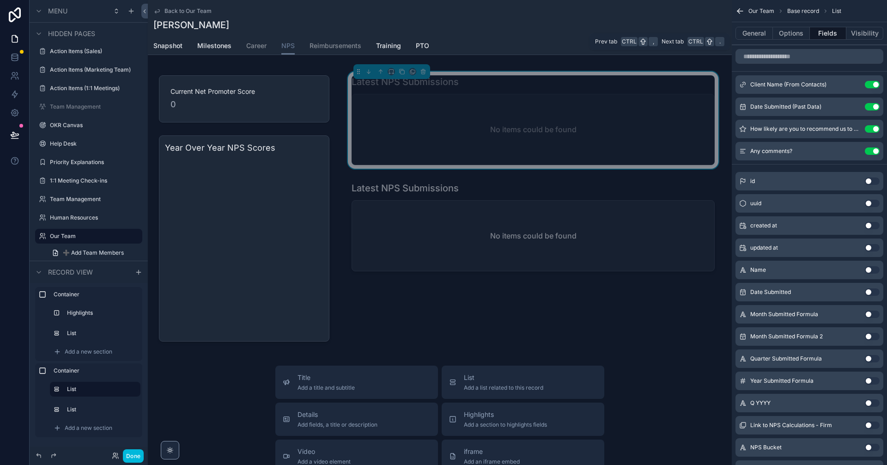
click at [429, 30] on button "Options" at bounding box center [791, 33] width 37 height 13
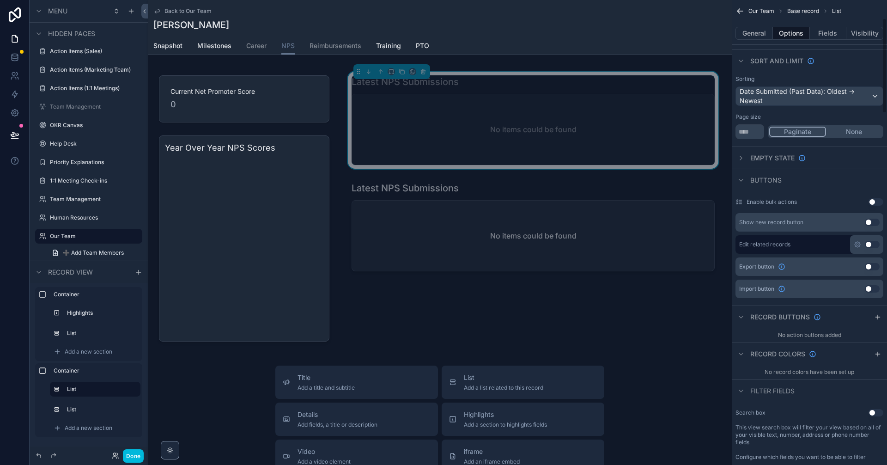
scroll to position [92, 0]
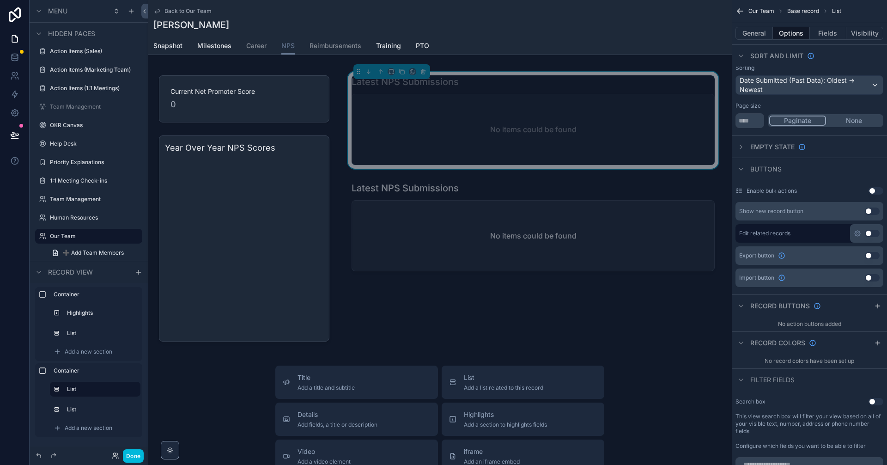
click at [429, 233] on div "Edit related records Use setting" at bounding box center [809, 233] width 148 height 18
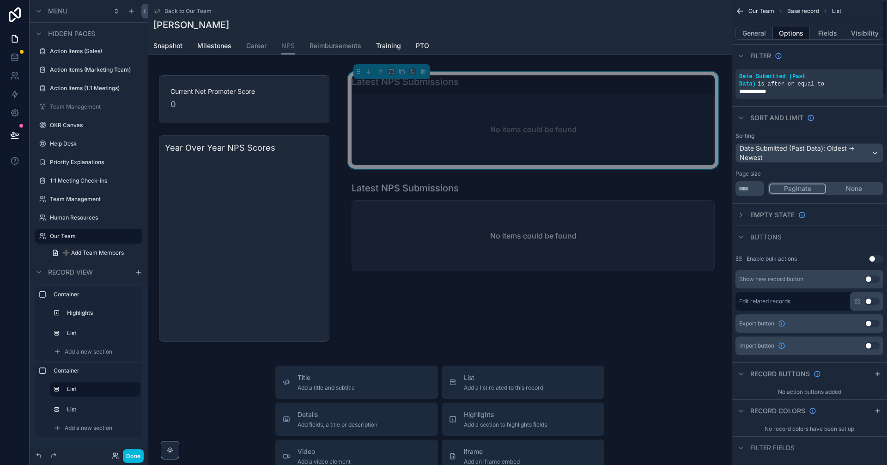
scroll to position [0, 0]
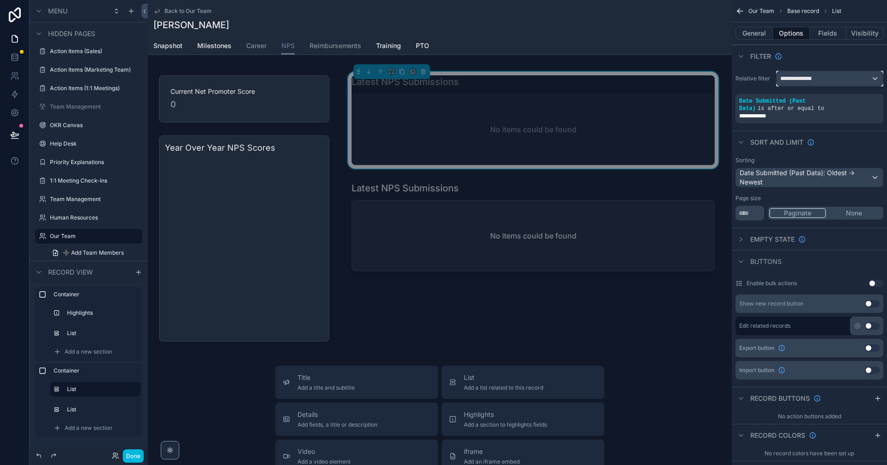
click at [429, 78] on span "**********" at bounding box center [800, 78] width 41 height 7
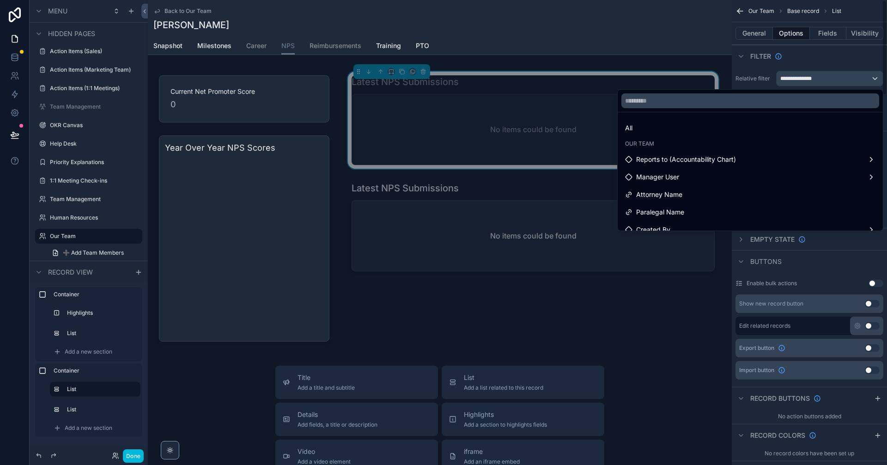
click at [429, 53] on div "scrollable content" at bounding box center [443, 232] width 887 height 465
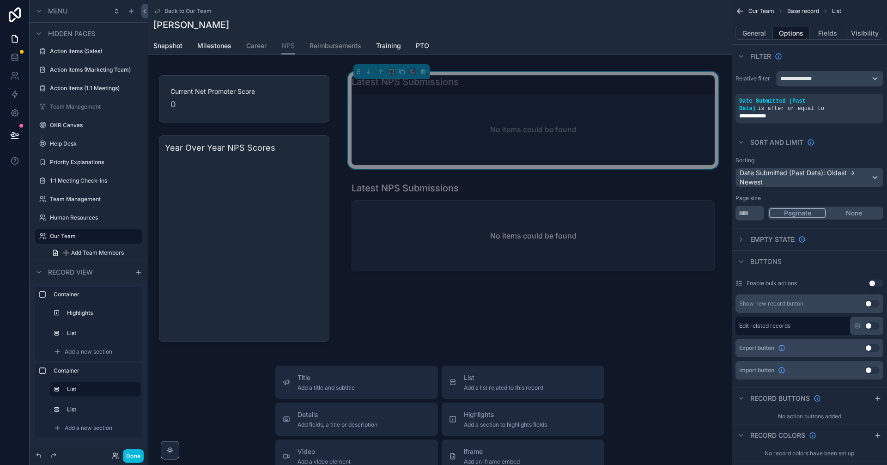
click at [429, 36] on button "General" at bounding box center [753, 33] width 37 height 13
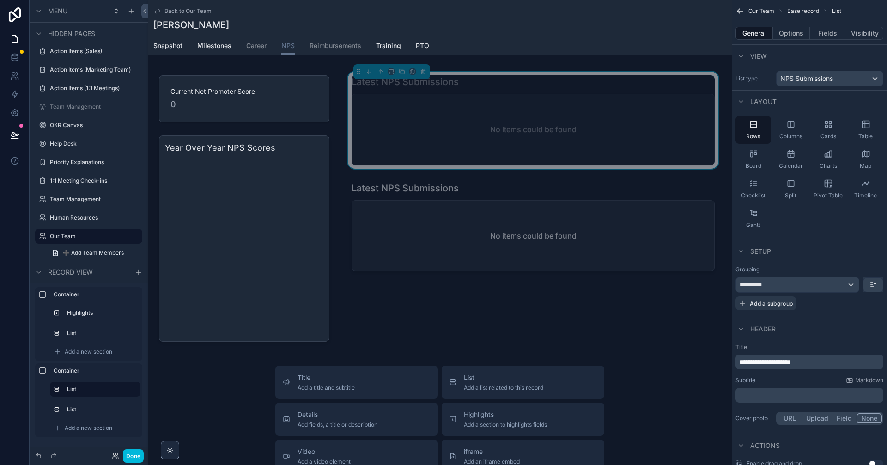
click at [429, 38] on button "Options" at bounding box center [791, 33] width 37 height 13
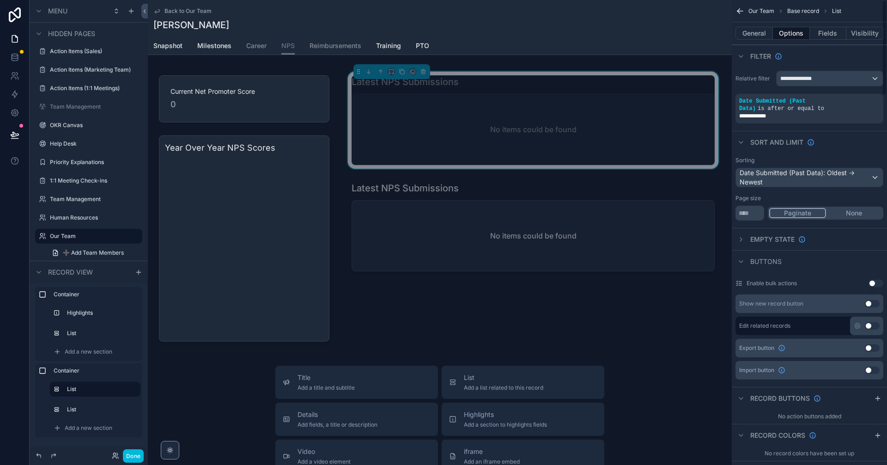
click at [429, 31] on button "Fields" at bounding box center [828, 33] width 37 height 13
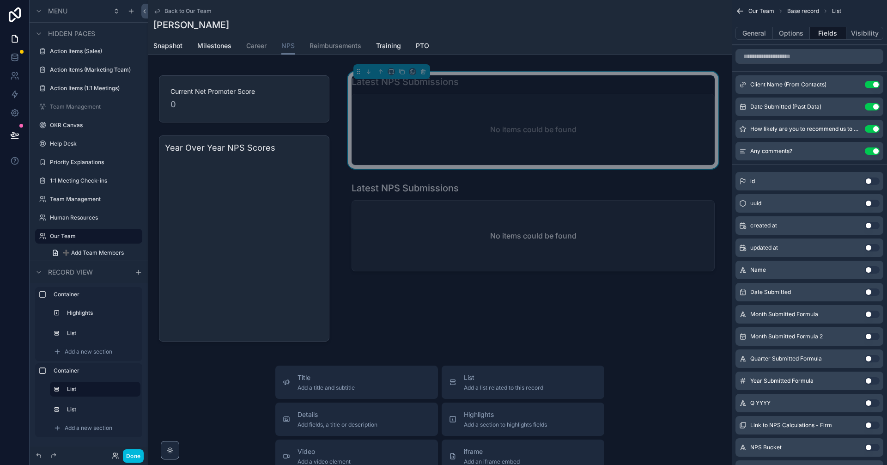
click at [429, 221] on div "scrollable content" at bounding box center [533, 228] width 374 height 101
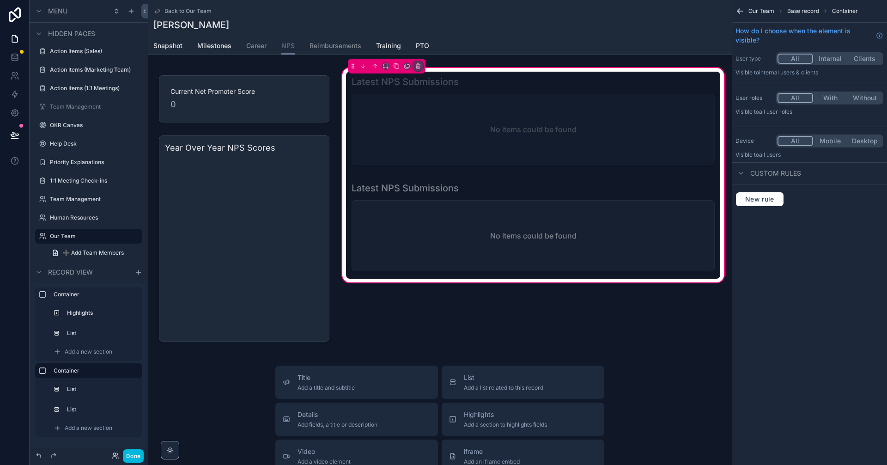
click at [429, 221] on div "scrollable content" at bounding box center [533, 228] width 374 height 101
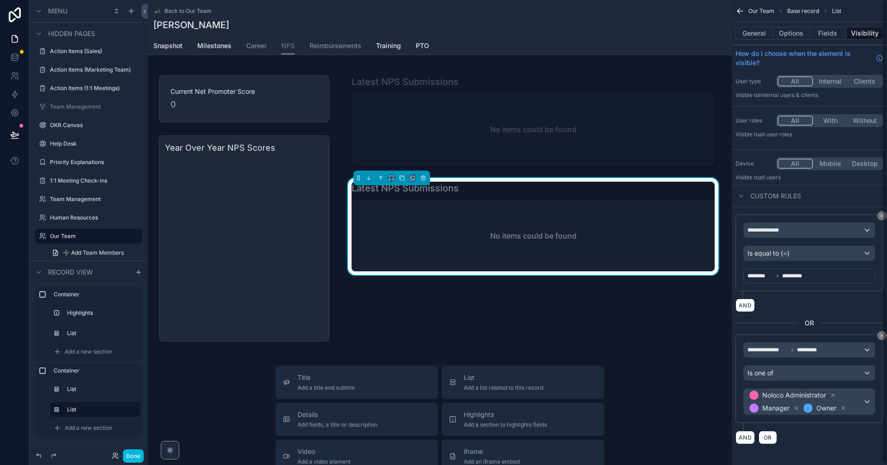
click at [429, 36] on button "Fields" at bounding box center [828, 33] width 37 height 13
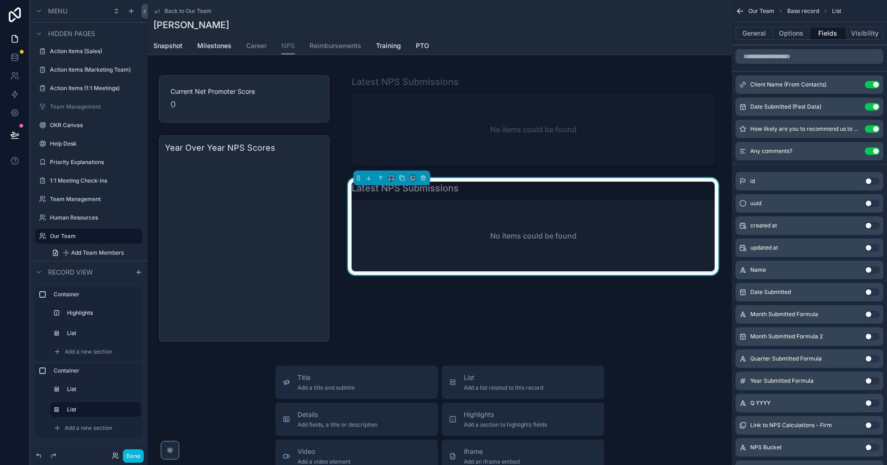
click at [0, 0] on icon "scrollable content" at bounding box center [0, 0] width 0 height 0
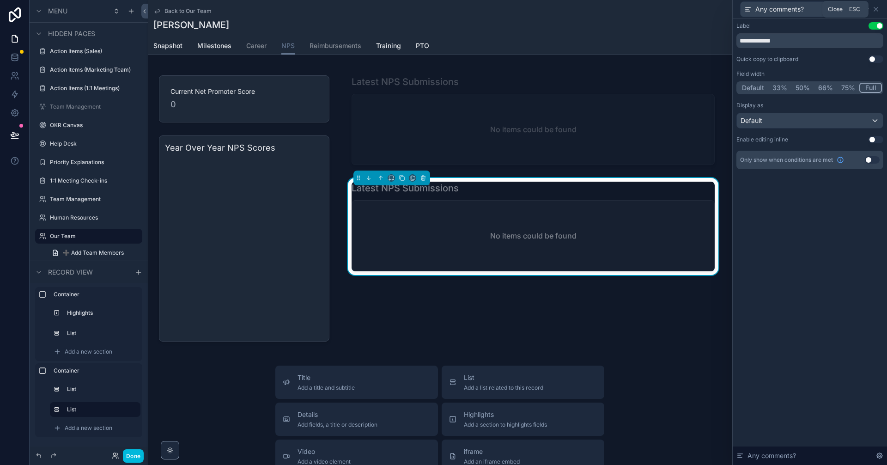
click at [429, 11] on icon at bounding box center [876, 9] width 4 height 4
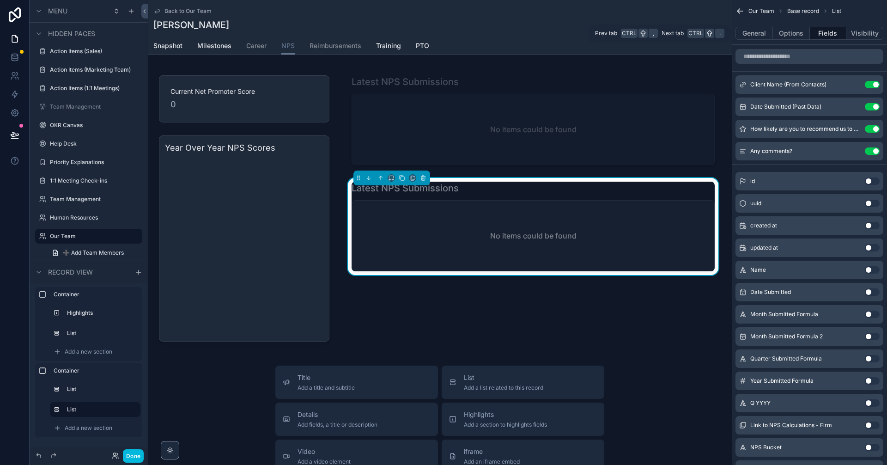
click at [429, 36] on button "Options" at bounding box center [791, 33] width 37 height 13
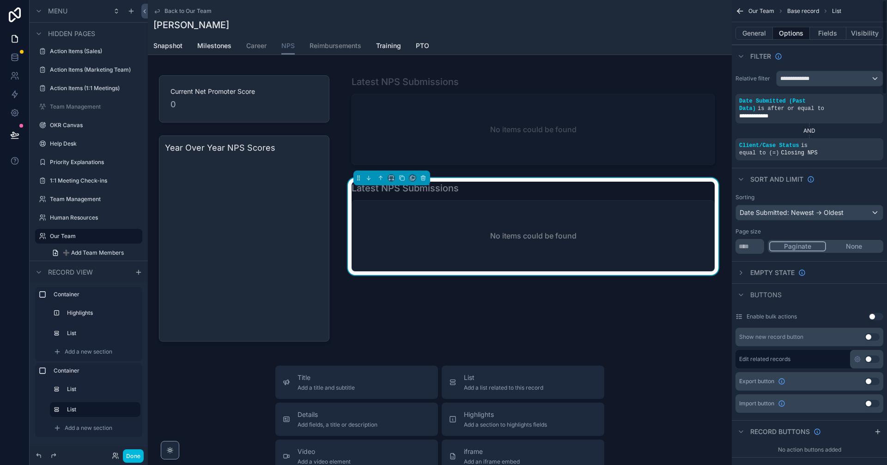
drag, startPoint x: 885, startPoint y: 441, endPoint x: 887, endPoint y: 62, distance: 378.8
click at [429, 62] on div "**********" at bounding box center [809, 232] width 155 height 465
click at [429, 37] on button "General" at bounding box center [753, 33] width 37 height 13
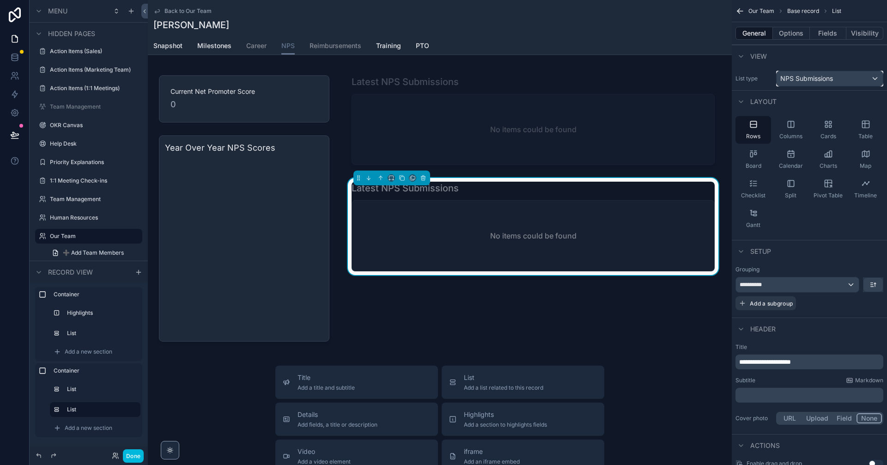
click at [429, 77] on span "NPS Submissions" at bounding box center [806, 78] width 53 height 9
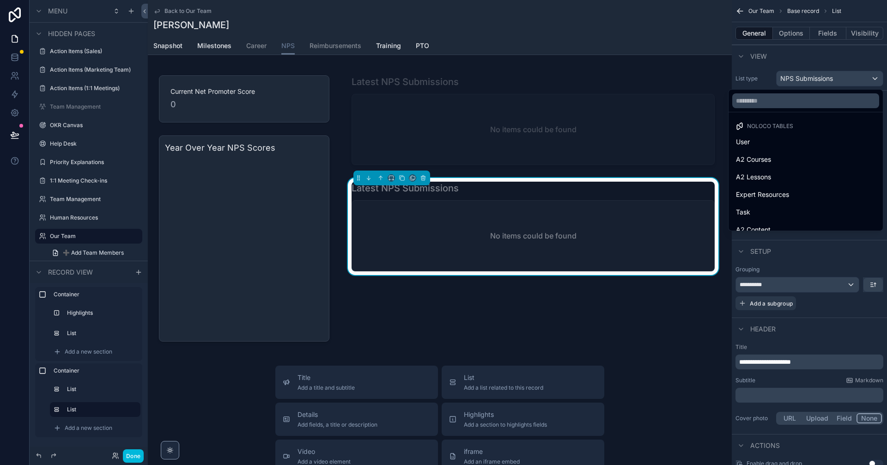
click at [429, 77] on div "scrollable content" at bounding box center [443, 232] width 887 height 465
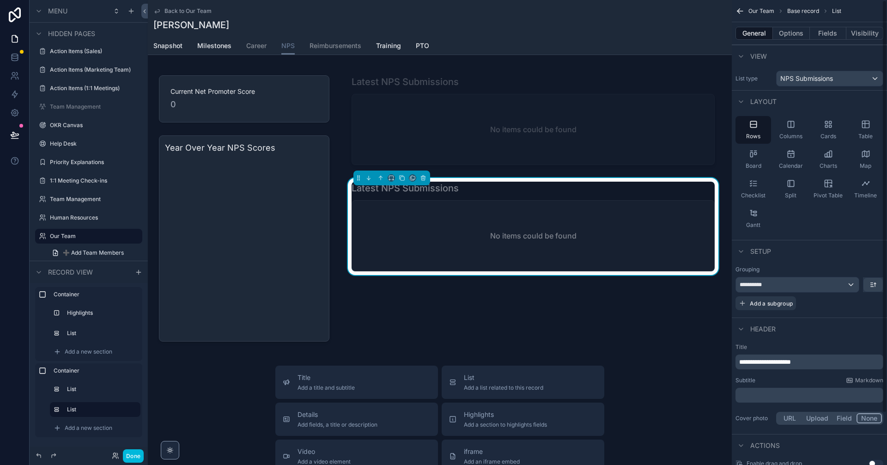
click at [429, 122] on div "scrollable content" at bounding box center [533, 122] width 374 height 101
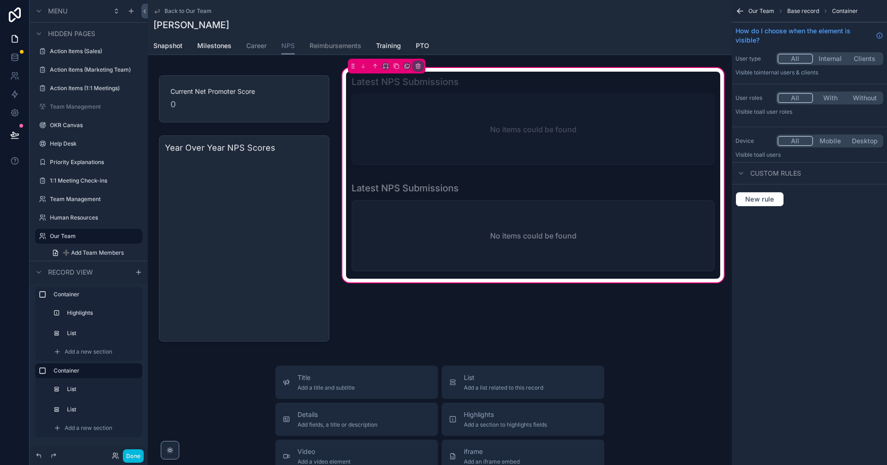
click at [429, 131] on div "scrollable content" at bounding box center [533, 122] width 374 height 101
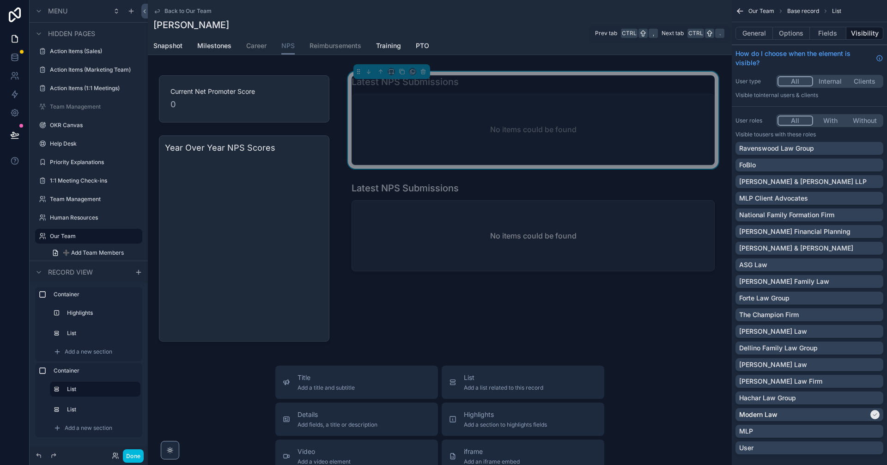
click at [429, 34] on button "Options" at bounding box center [791, 33] width 37 height 13
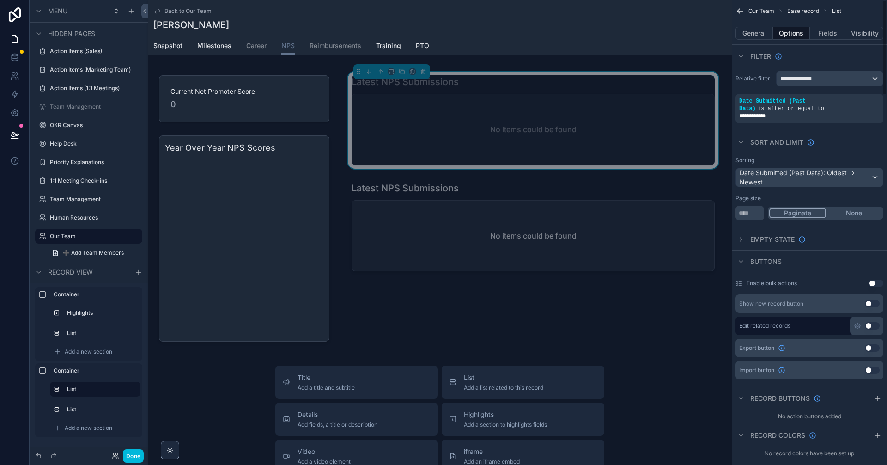
click at [429, 35] on button "General" at bounding box center [753, 33] width 37 height 13
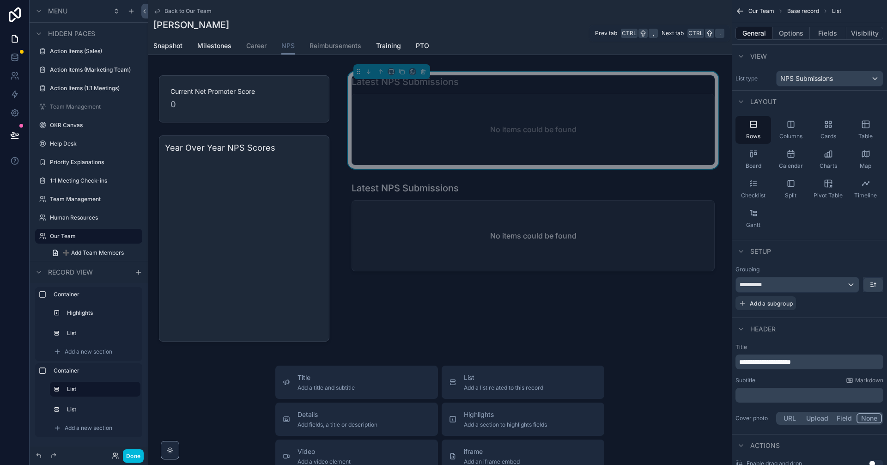
click at [429, 30] on button "Options" at bounding box center [791, 33] width 37 height 13
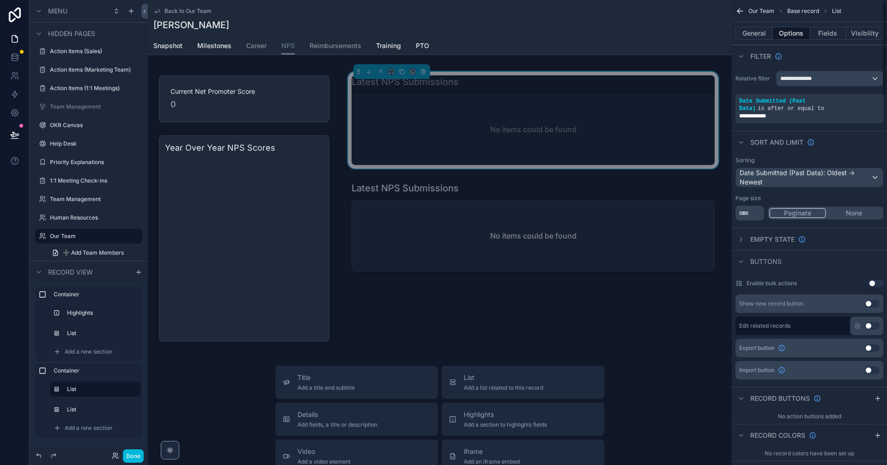
drag, startPoint x: 798, startPoint y: 117, endPoint x: 737, endPoint y: 97, distance: 64.4
click at [429, 97] on div "**********" at bounding box center [809, 109] width 148 height 30
click at [429, 119] on div "**********" at bounding box center [809, 115] width 140 height 7
click at [0, 0] on icon "scrollable content" at bounding box center [0, 0] width 0 height 0
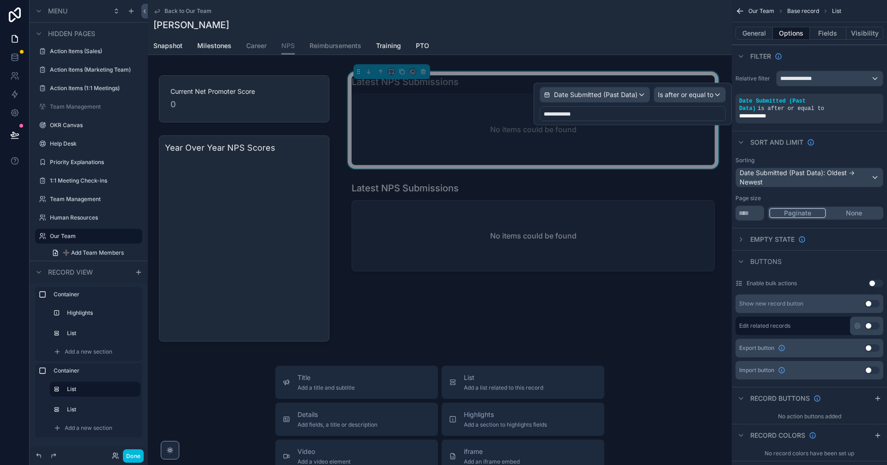
click at [429, 112] on div "**********" at bounding box center [633, 113] width 186 height 15
drag, startPoint x: 590, startPoint y: 113, endPoint x: 540, endPoint y: 115, distance: 49.9
click at [429, 115] on div "**********" at bounding box center [633, 113] width 186 height 15
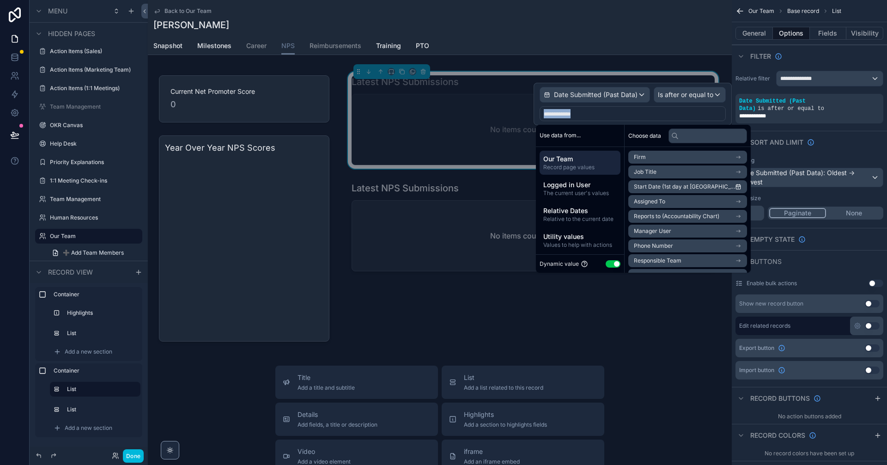
click at [429, 67] on div "**********" at bounding box center [809, 97] width 155 height 60
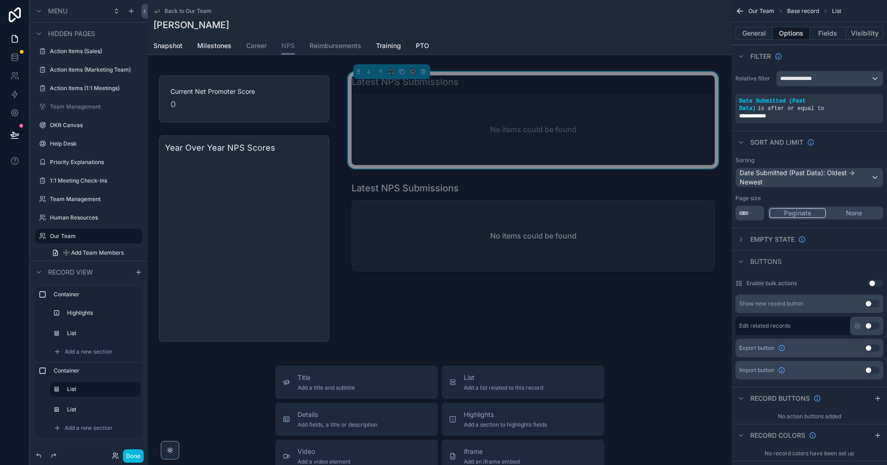
drag, startPoint x: 685, startPoint y: 408, endPoint x: 672, endPoint y: 416, distance: 15.5
click at [429, 114] on div "**********" at bounding box center [809, 115] width 140 height 7
click at [0, 0] on icon "scrollable content" at bounding box center [0, 0] width 0 height 0
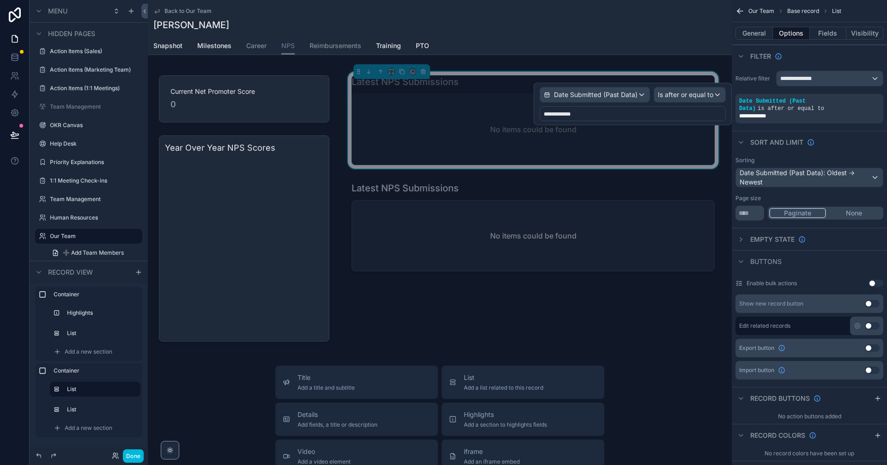
click at [429, 116] on div "**********" at bounding box center [633, 113] width 186 height 15
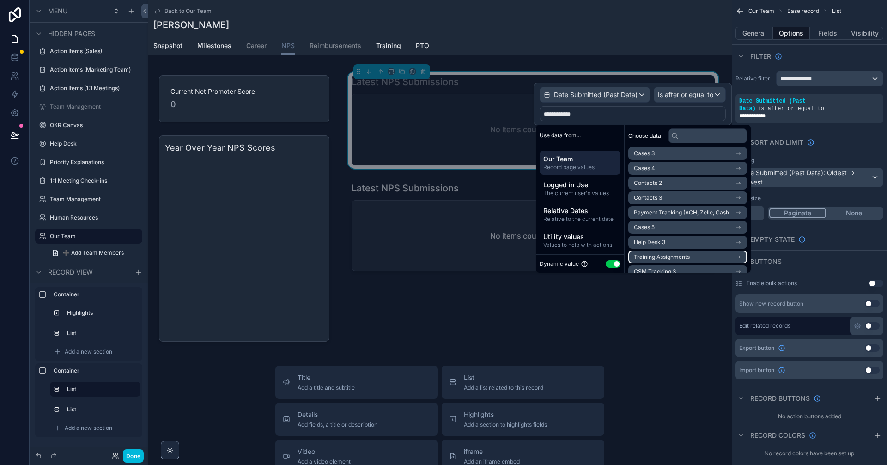
scroll to position [1386, 0]
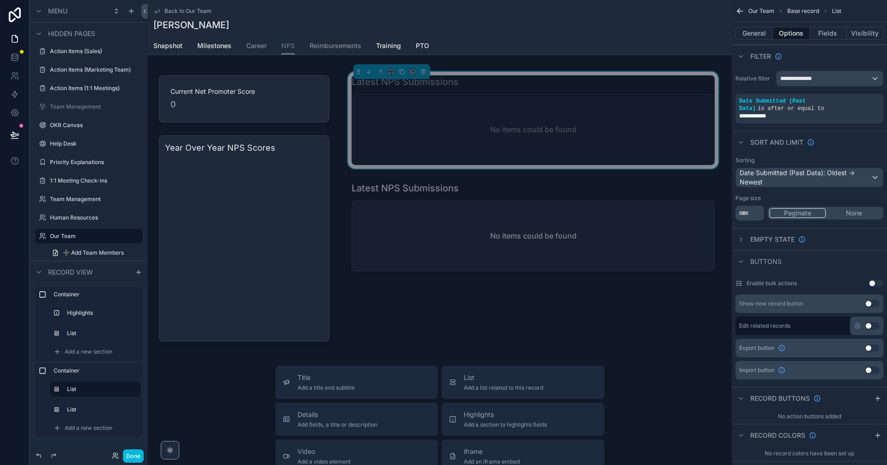
click at [429, 325] on div "Latest NPS Submissions No items could be found Latest NPS Submissions No items …" at bounding box center [532, 208] width 385 height 285
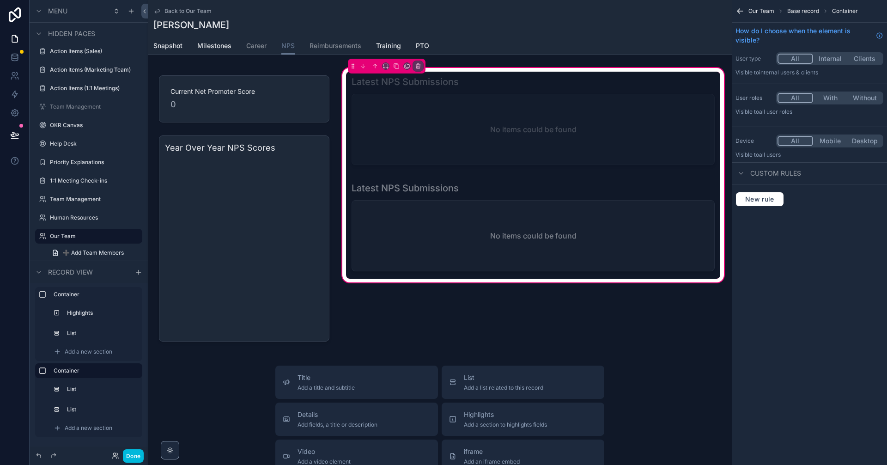
click at [429, 139] on div "scrollable content" at bounding box center [533, 122] width 374 height 101
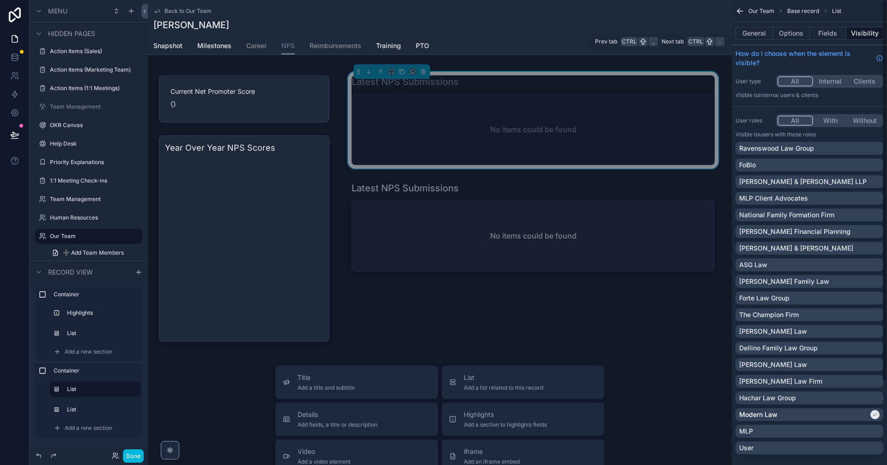
click at [429, 33] on button "General" at bounding box center [753, 33] width 37 height 13
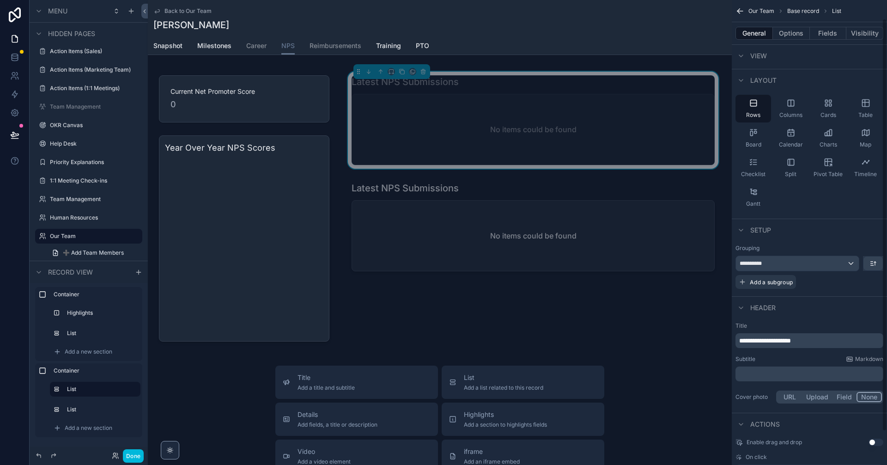
scroll to position [59, 0]
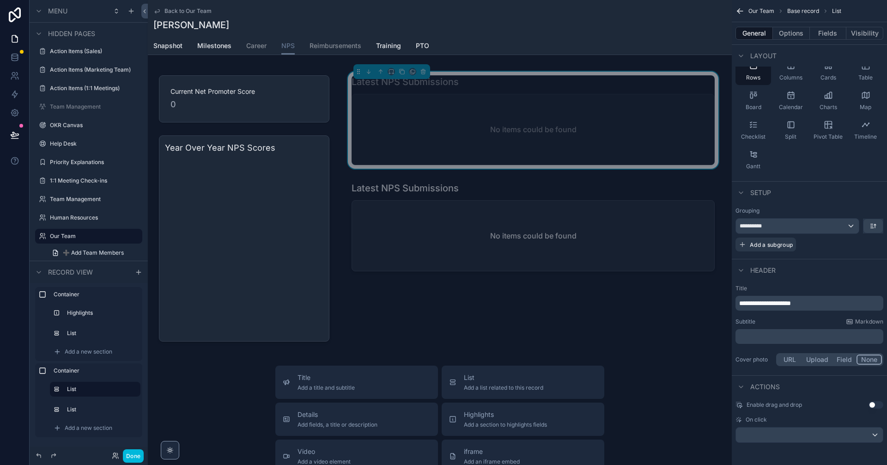
click at [429, 31] on button "Options" at bounding box center [791, 33] width 37 height 13
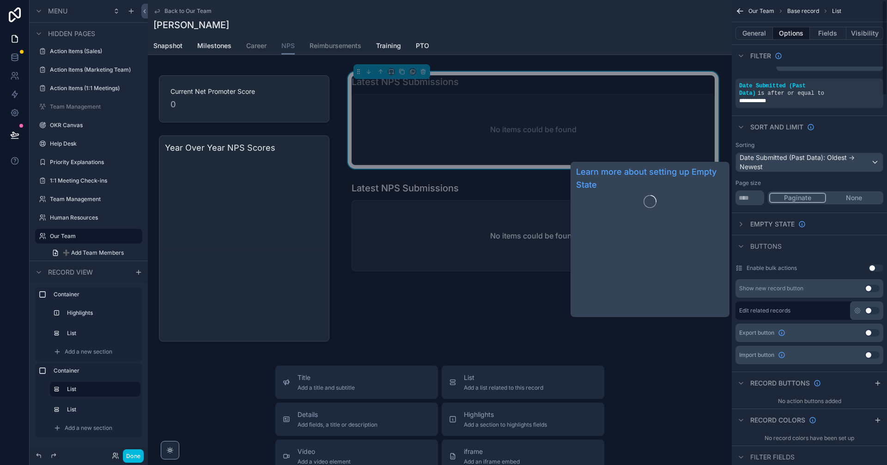
scroll to position [0, 0]
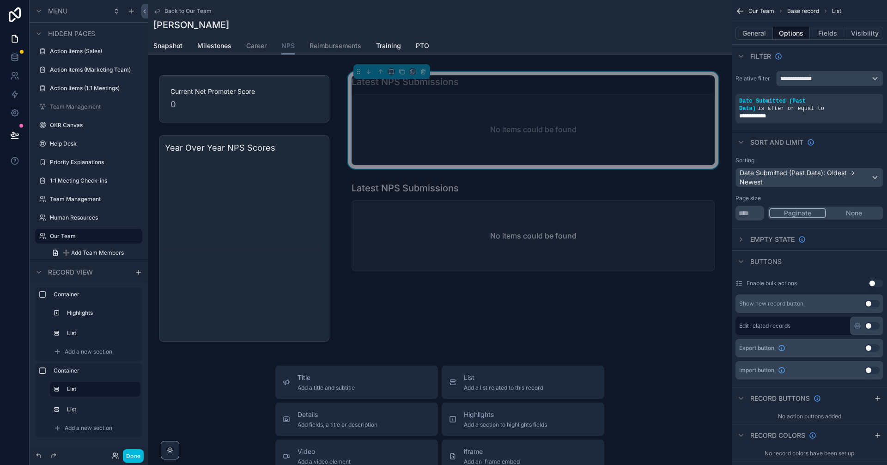
click at [0, 0] on icon "scrollable content" at bounding box center [0, 0] width 0 height 0
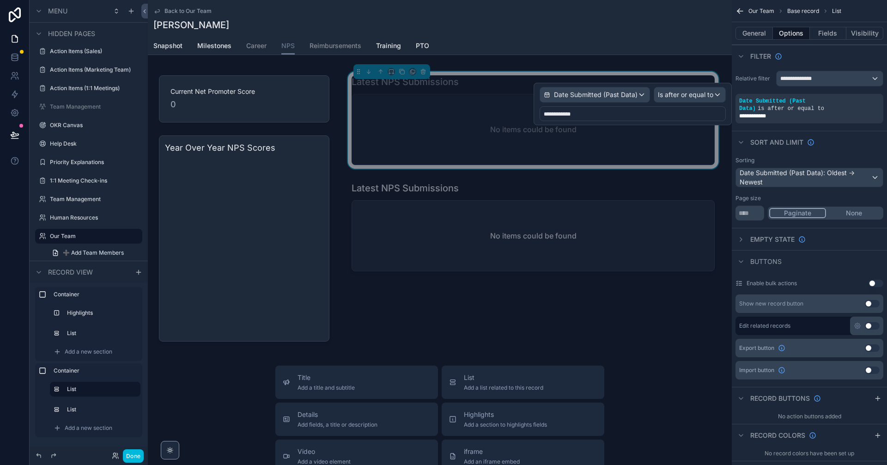
click at [429, 113] on div "**********" at bounding box center [633, 113] width 186 height 15
click at [429, 115] on span "**********" at bounding box center [557, 114] width 27 height 6
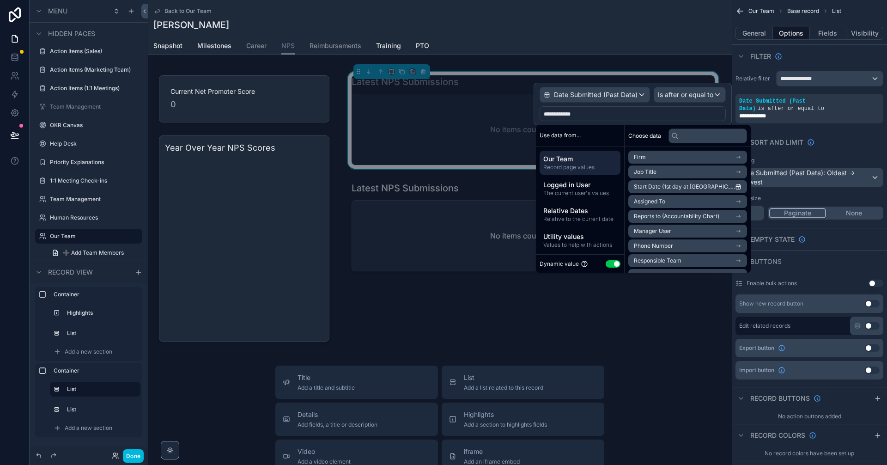
click at [429, 115] on span "**********" at bounding box center [557, 114] width 27 height 6
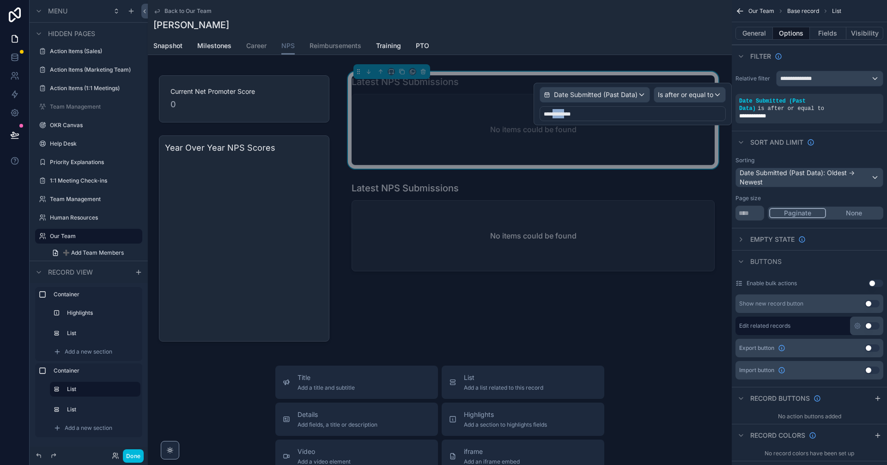
click at [429, 115] on span "**********" at bounding box center [557, 114] width 27 height 6
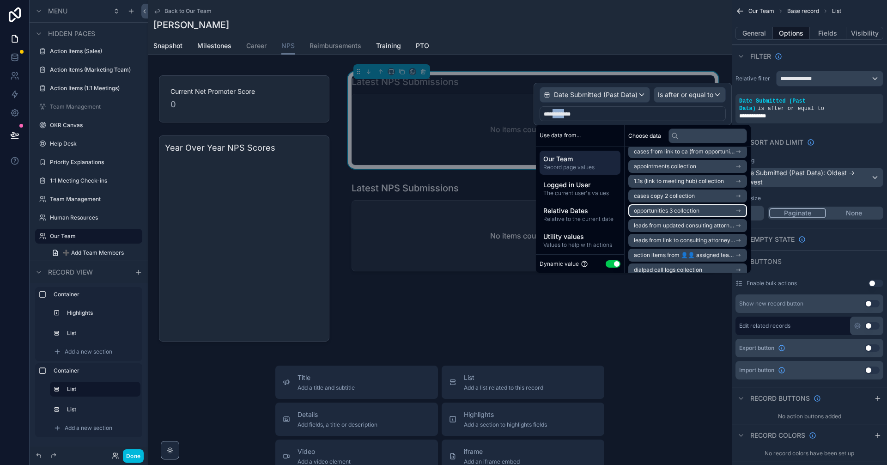
scroll to position [2587, 0]
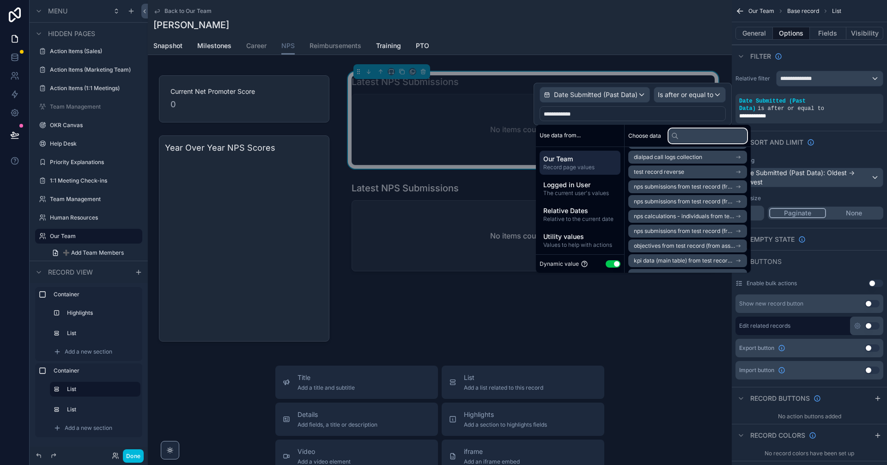
click at [429, 135] on input "text" at bounding box center [708, 135] width 79 height 15
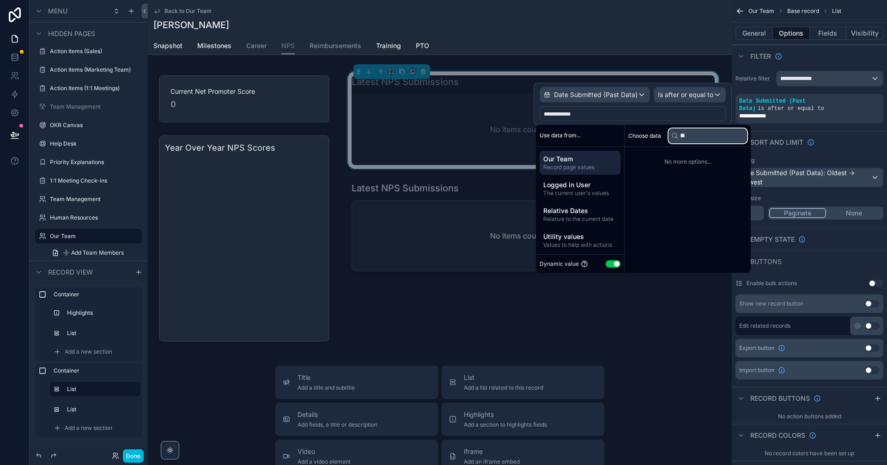
type input "*"
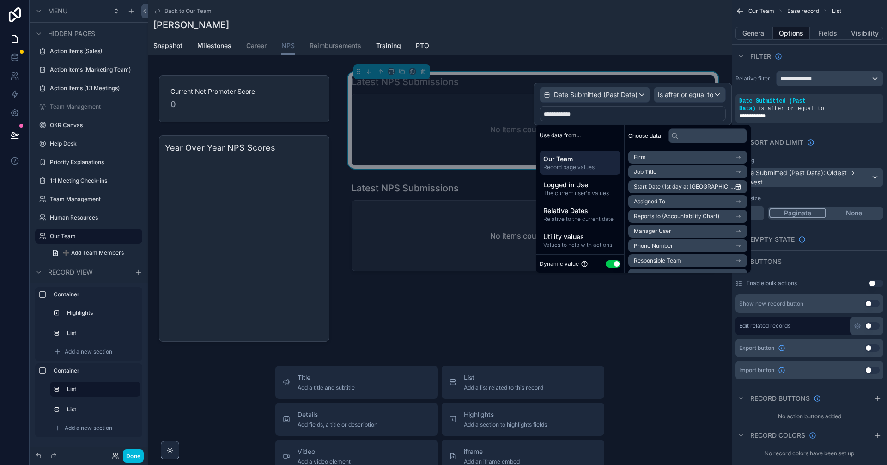
click at [429, 339] on div "Latest NPS Submissions No items could be found Latest NPS Submissions No items …" at bounding box center [532, 208] width 385 height 285
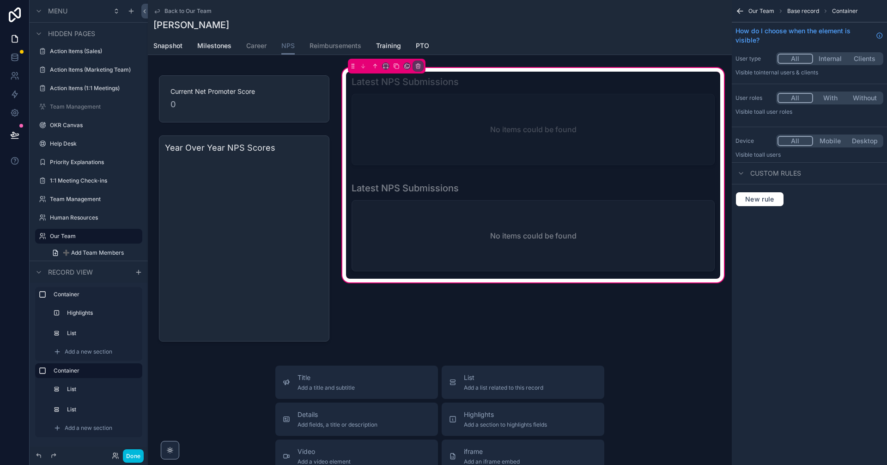
click at [429, 138] on div "scrollable content" at bounding box center [533, 122] width 374 height 101
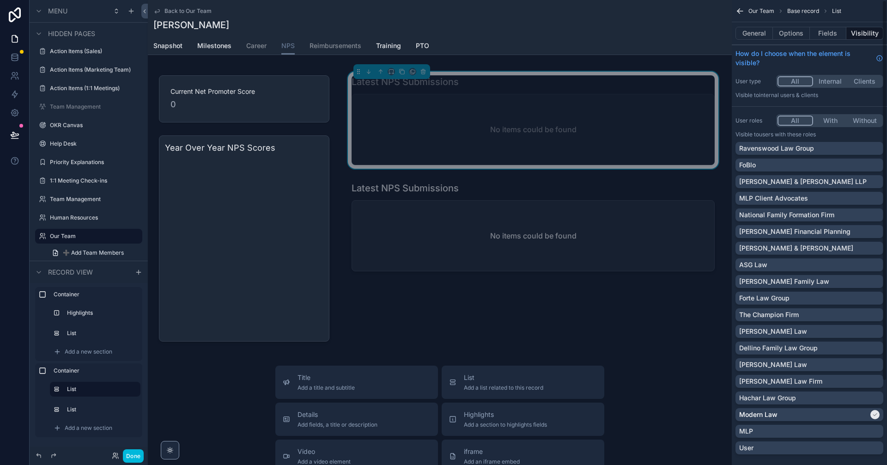
click at [429, 137] on div "No items could be found" at bounding box center [533, 129] width 362 height 70
click at [429, 250] on div "scrollable content" at bounding box center [533, 228] width 374 height 101
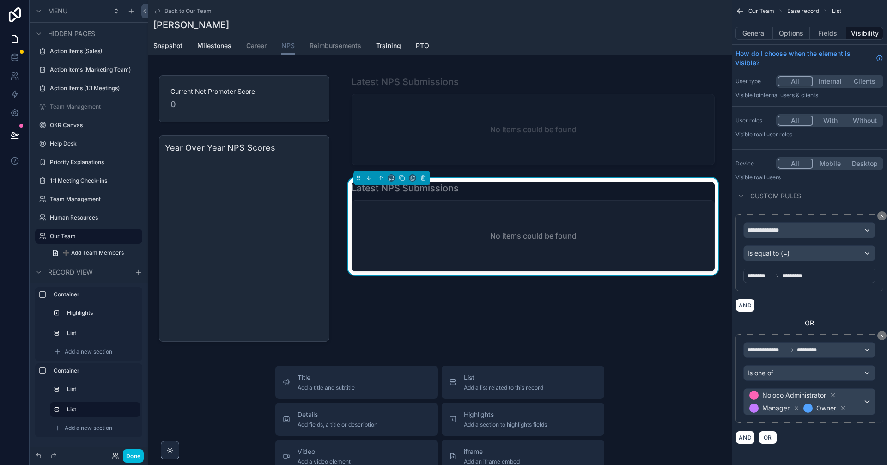
click at [429, 231] on div "No items could be found" at bounding box center [533, 236] width 362 height 70
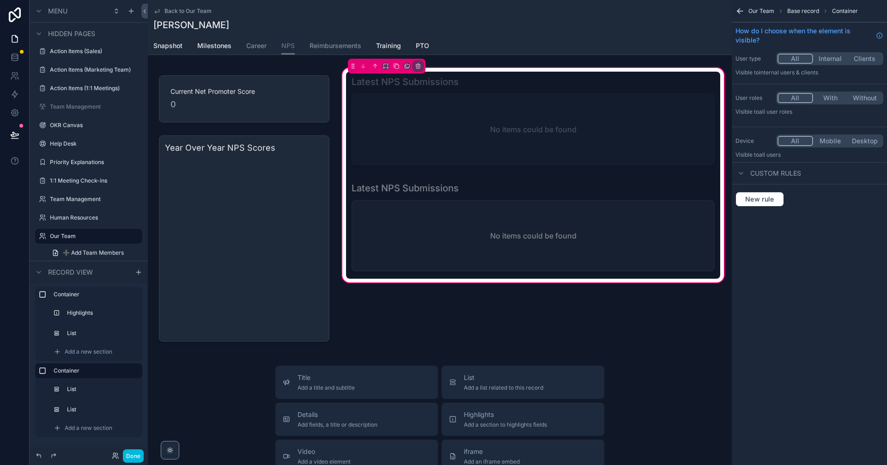
click at [429, 237] on div "scrollable content" at bounding box center [533, 228] width 374 height 101
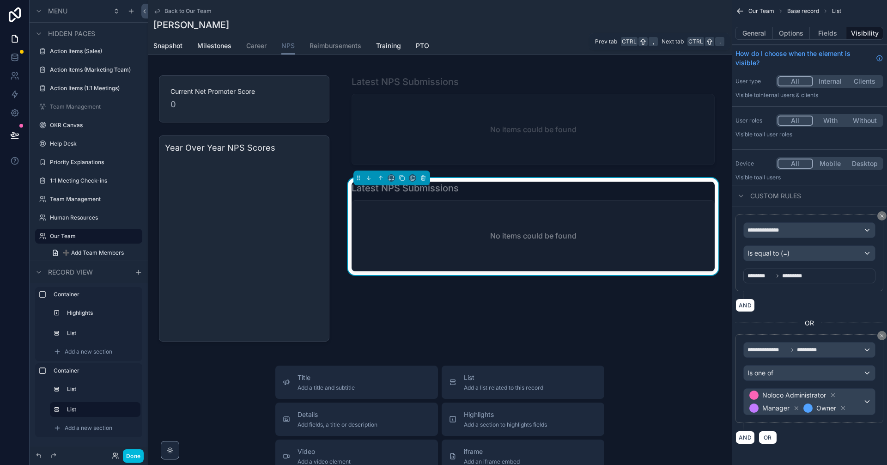
click at [429, 32] on button "Options" at bounding box center [791, 33] width 37 height 13
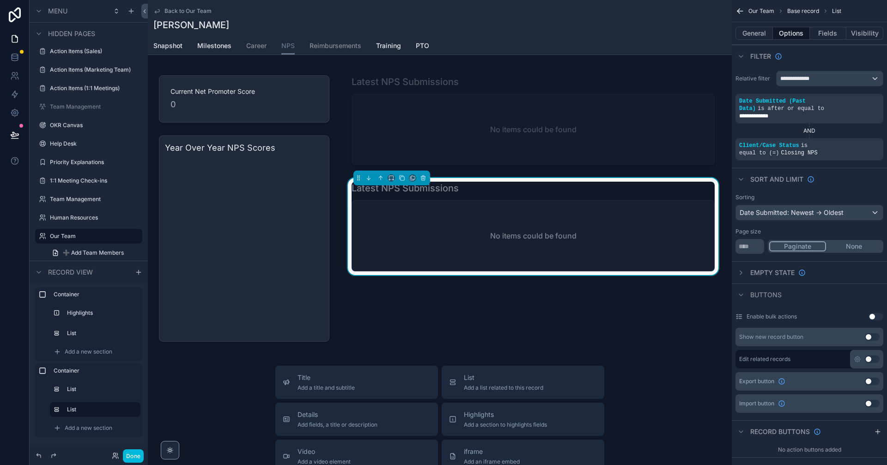
drag, startPoint x: 628, startPoint y: 367, endPoint x: 656, endPoint y: 363, distance: 28.5
click at [429, 143] on div "scrollable content" at bounding box center [533, 122] width 374 height 101
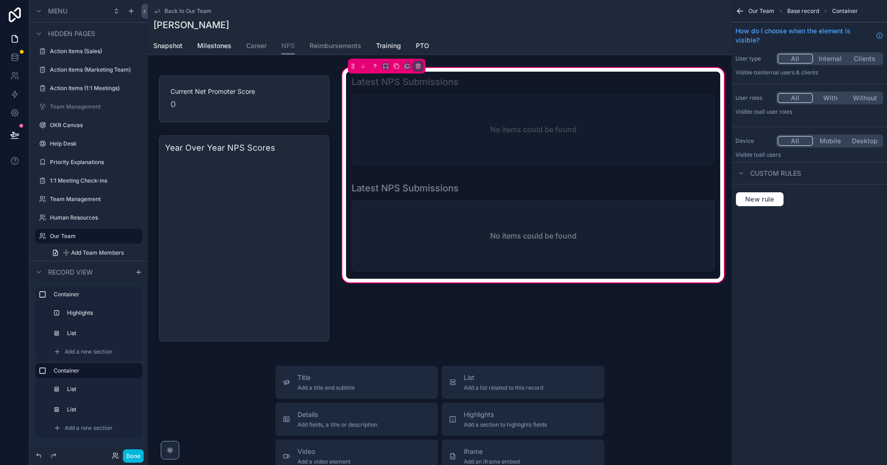
click at [429, 143] on div "scrollable content" at bounding box center [533, 122] width 374 height 101
click at [429, 134] on div "scrollable content" at bounding box center [533, 122] width 374 height 101
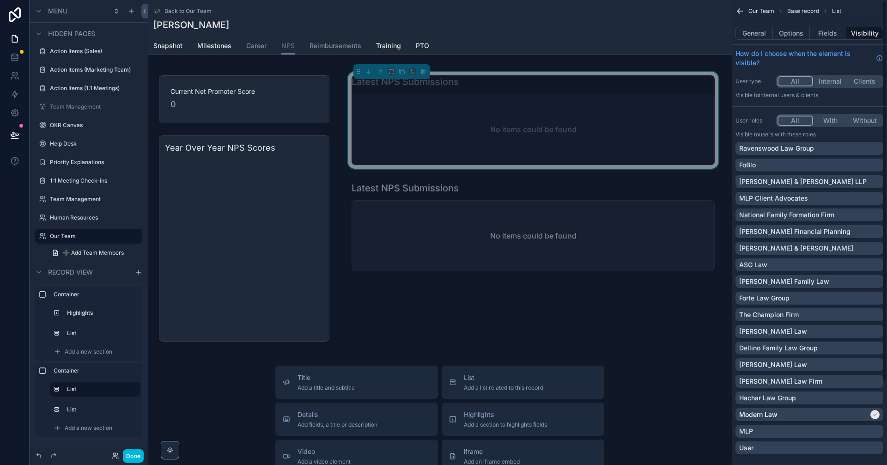
click at [429, 35] on button "Options" at bounding box center [791, 33] width 37 height 13
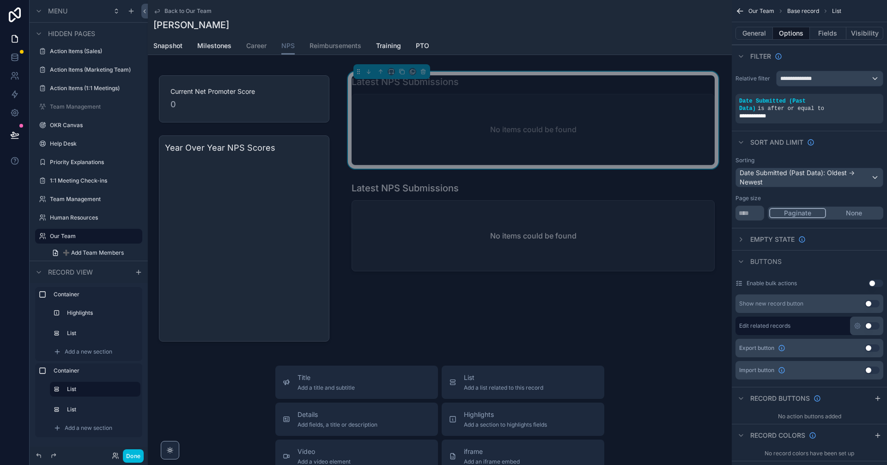
click at [258, 104] on div "scrollable content" at bounding box center [244, 208] width 193 height 285
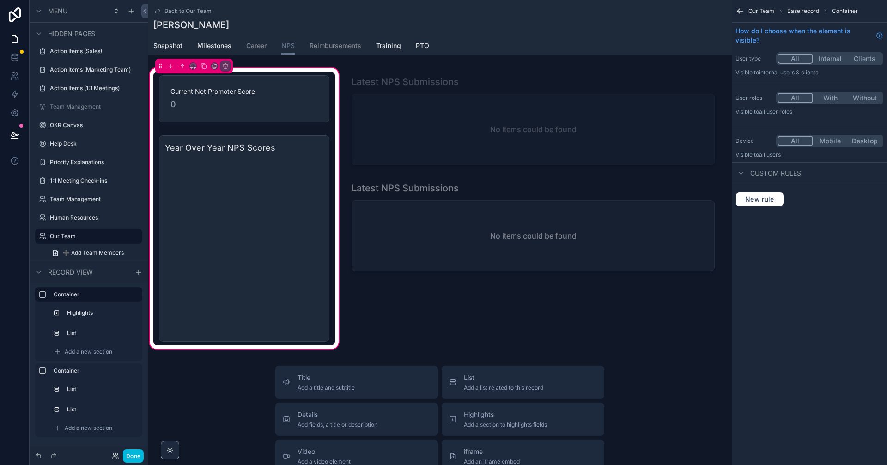
click at [276, 114] on div "scrollable content" at bounding box center [244, 99] width 182 height 55
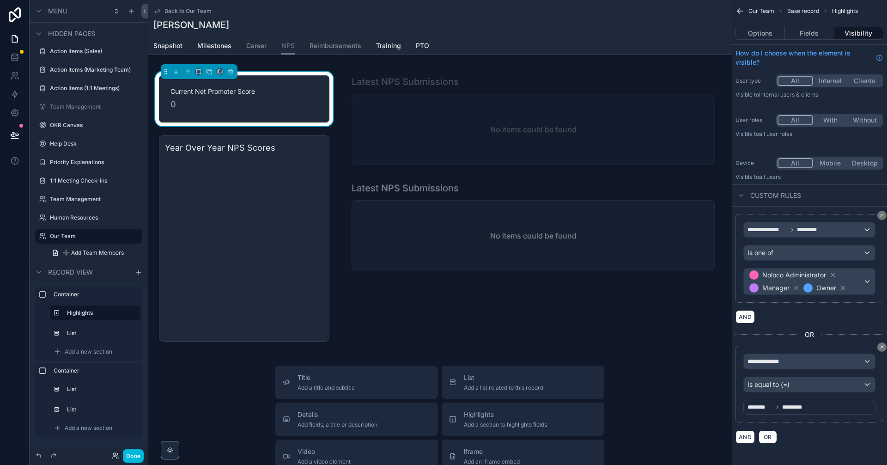
click at [429, 34] on button "Fields" at bounding box center [809, 33] width 49 height 13
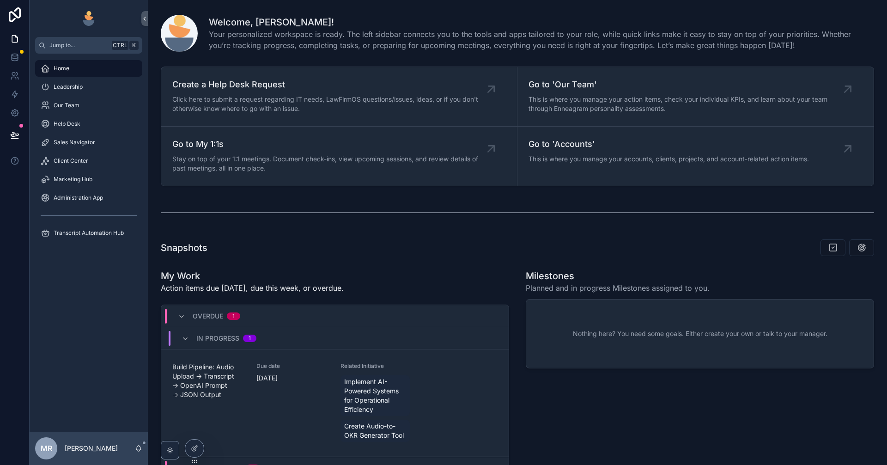
click at [89, 100] on div "Our Team" at bounding box center [89, 105] width 96 height 15
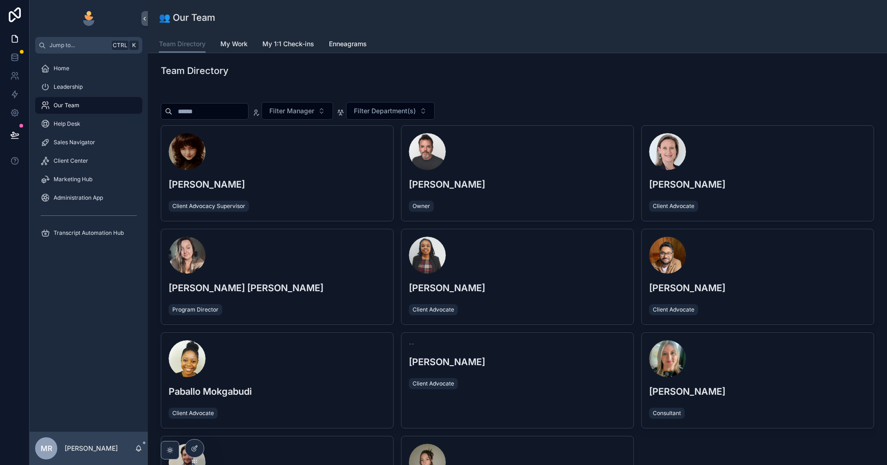
click at [491, 184] on h3 "[PERSON_NAME]" at bounding box center [517, 184] width 217 height 14
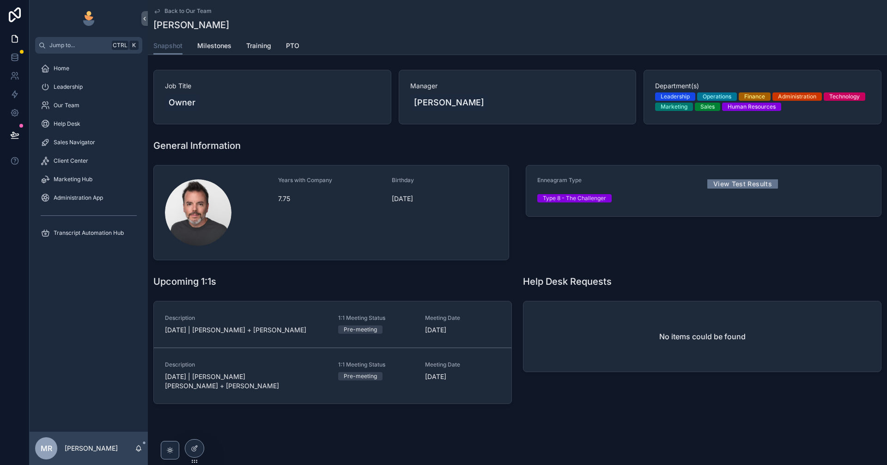
click at [217, 213] on div "scrollable content" at bounding box center [198, 212] width 67 height 67
click at [401, 233] on div "Birthday [DEMOGRAPHIC_DATA]" at bounding box center [445, 212] width 106 height 72
click at [89, 101] on div "Our Team" at bounding box center [89, 105] width 96 height 15
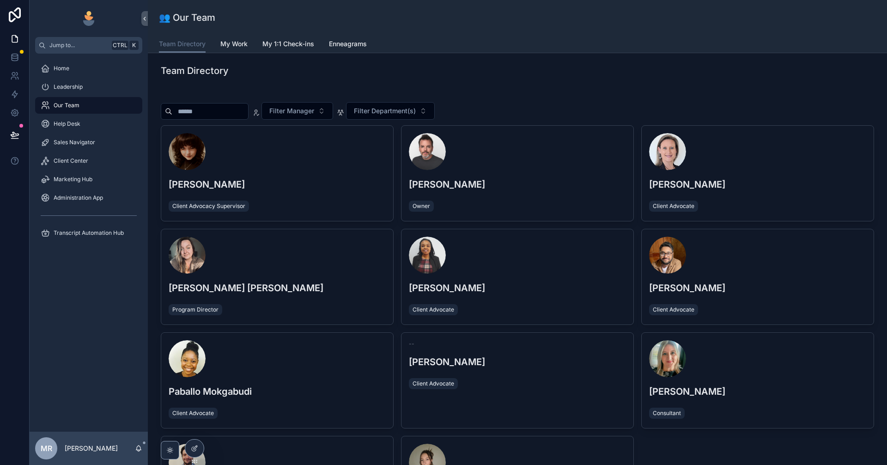
click at [566, 199] on div "Owner" at bounding box center [517, 206] width 217 height 15
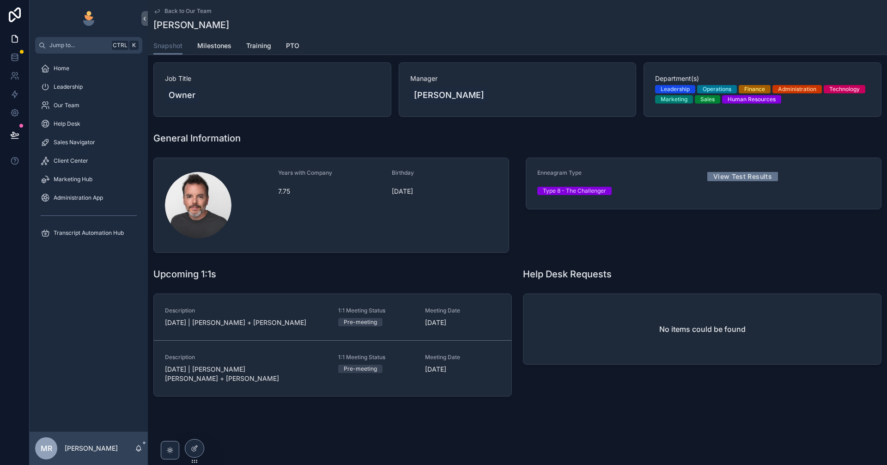
scroll to position [11, 0]
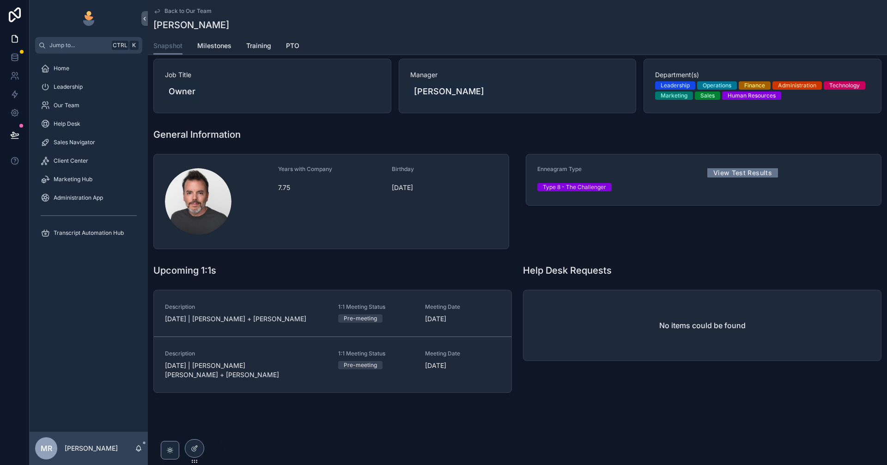
click at [585, 358] on div "No items could be found" at bounding box center [702, 325] width 358 height 70
click at [575, 324] on div "No items could be found" at bounding box center [702, 325] width 358 height 70
click at [620, 182] on div "Type 8 - The Challenger" at bounding box center [618, 187] width 163 height 14
click at [93, 90] on div "Leadership" at bounding box center [89, 86] width 96 height 15
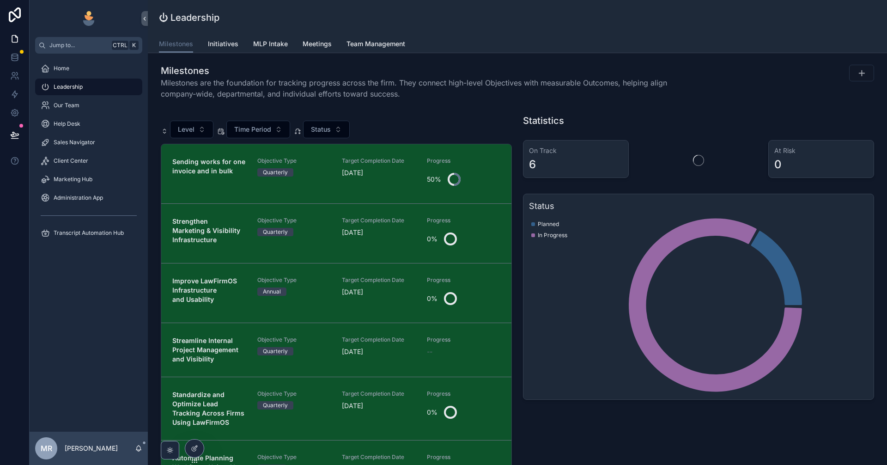
click at [95, 113] on link "Our Team" at bounding box center [88, 105] width 107 height 17
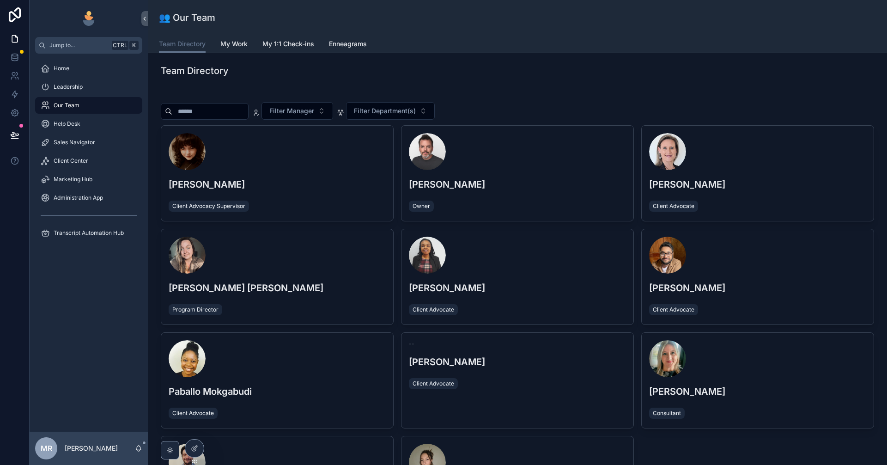
click at [246, 44] on span "My Work" at bounding box center [233, 43] width 27 height 9
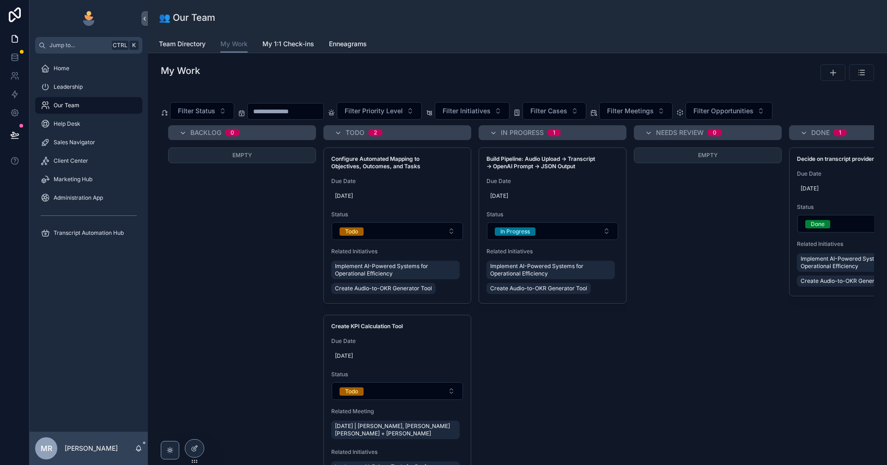
click at [194, 43] on span "Team Directory" at bounding box center [182, 43] width 47 height 9
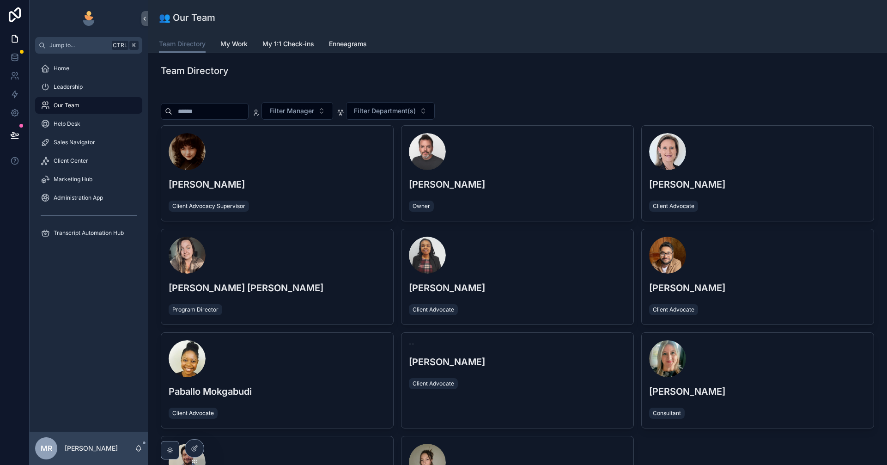
click at [480, 137] on div "scrollable content" at bounding box center [517, 151] width 217 height 37
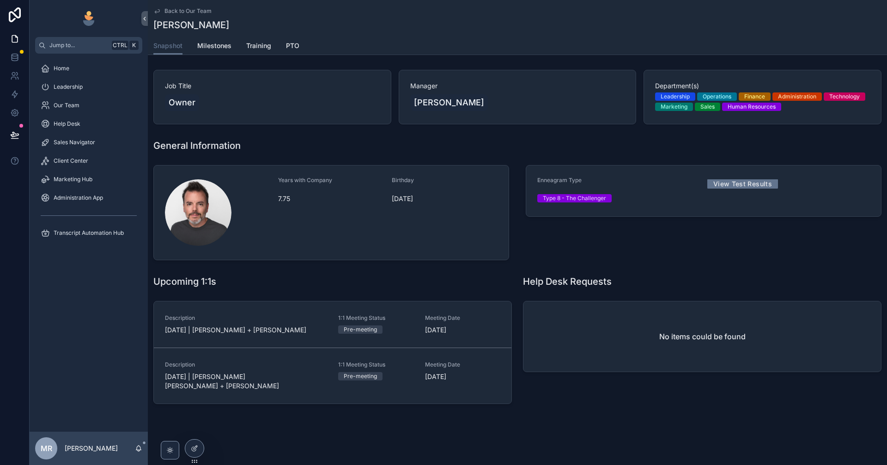
click at [216, 53] on link "Milestones" at bounding box center [214, 46] width 34 height 18
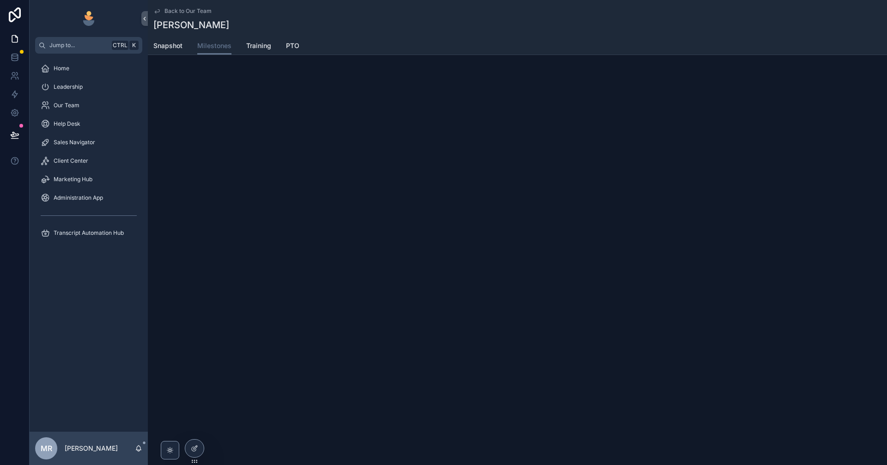
click at [257, 51] on link "Training" at bounding box center [258, 46] width 25 height 18
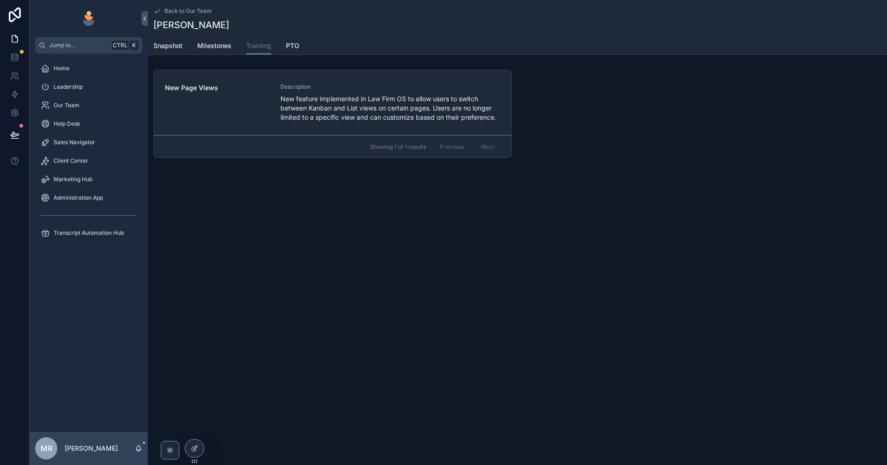
click at [297, 45] on span "PTO" at bounding box center [292, 45] width 13 height 9
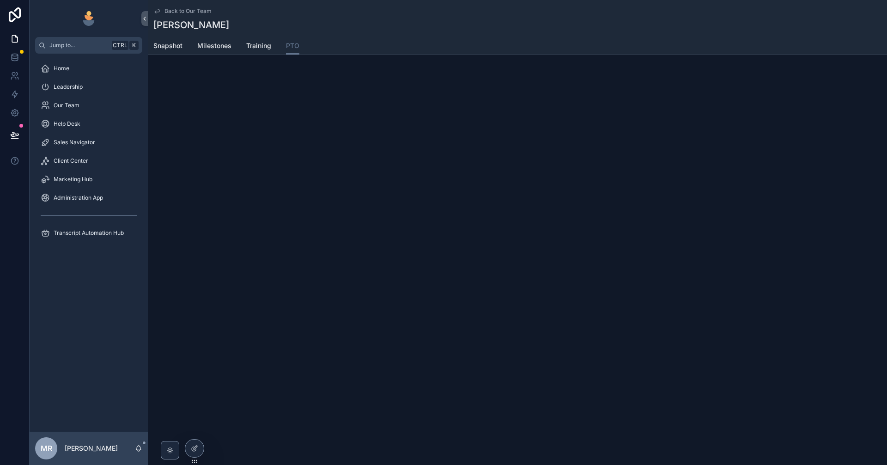
click at [204, 452] on div "Back to Our Team Chad Burton PTO Snapshot Milestones Training PTO" at bounding box center [517, 232] width 739 height 465
click at [202, 452] on div at bounding box center [194, 448] width 18 height 18
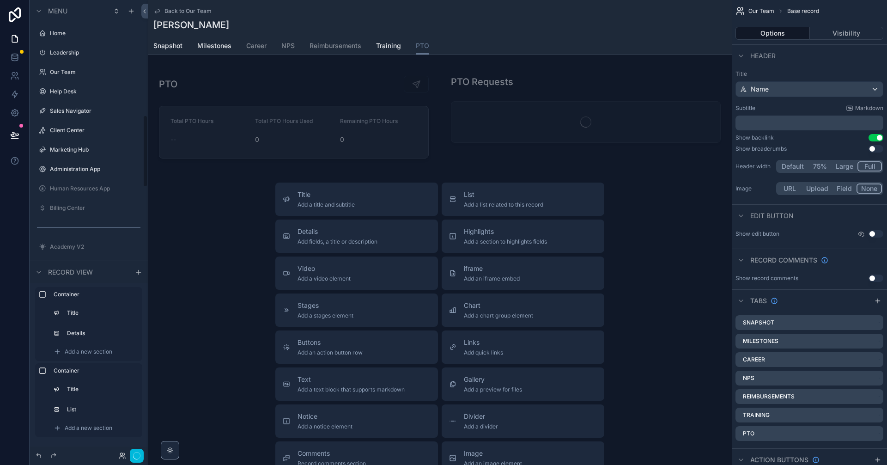
scroll to position [721, 0]
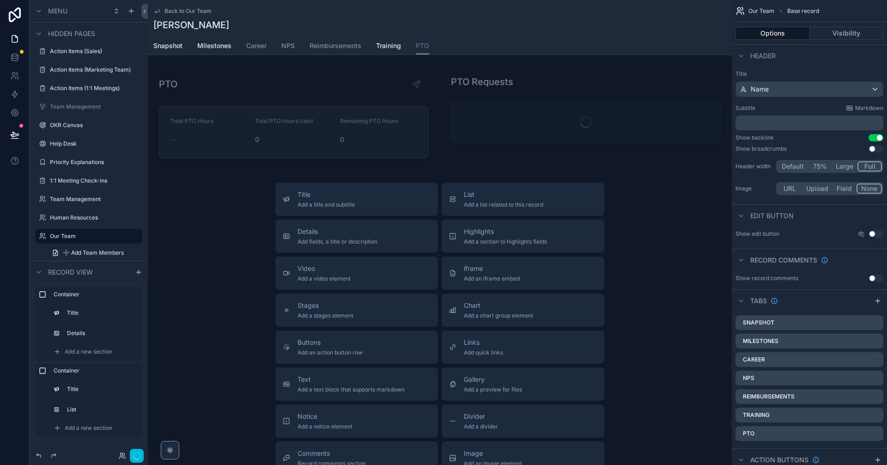
click at [292, 44] on span "NPS" at bounding box center [287, 45] width 13 height 9
